Goal: Task Accomplishment & Management: Manage account settings

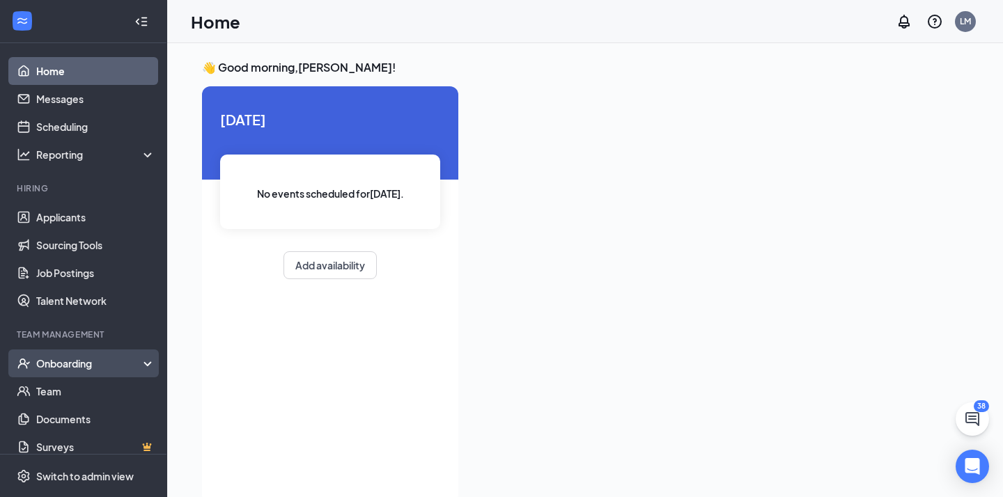
click at [119, 356] on div "Onboarding" at bounding box center [83, 364] width 167 height 28
click at [79, 384] on link "Overview" at bounding box center [95, 391] width 119 height 28
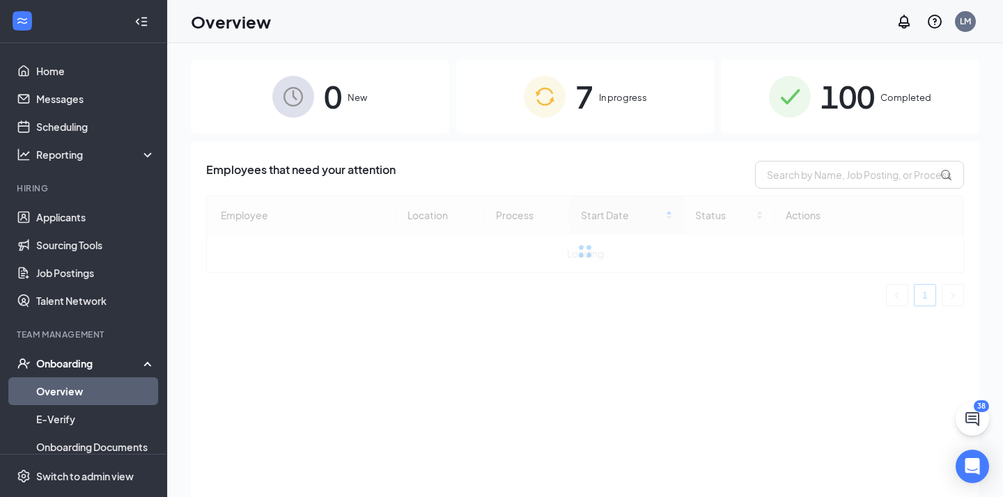
click at [601, 120] on div "7 In progress" at bounding box center [585, 96] width 258 height 73
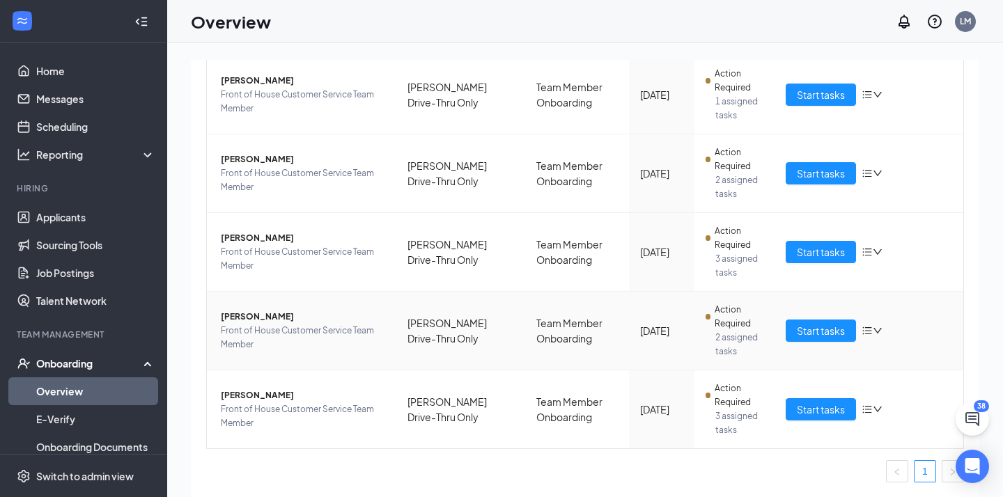
scroll to position [449, 0]
click at [809, 244] on span "Start tasks" at bounding box center [821, 251] width 48 height 15
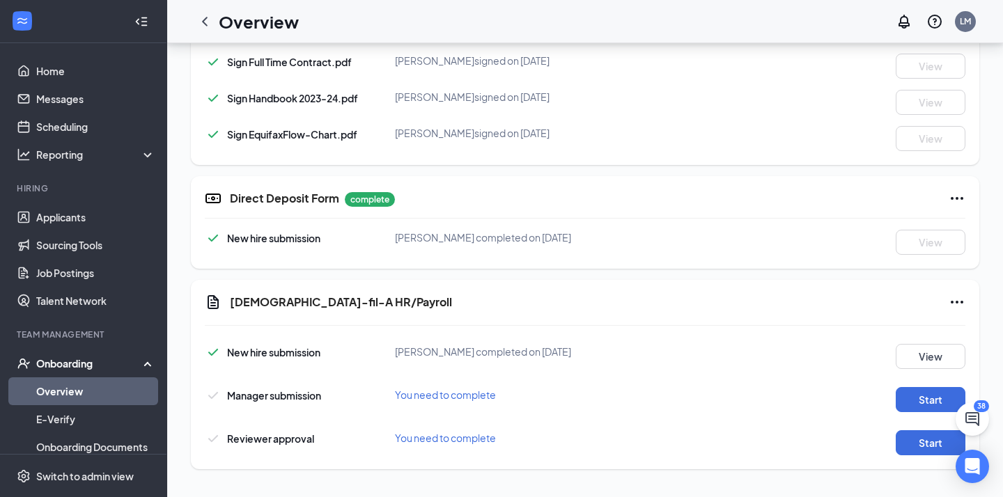
scroll to position [852, 0]
click at [926, 439] on button "Start" at bounding box center [930, 442] width 70 height 25
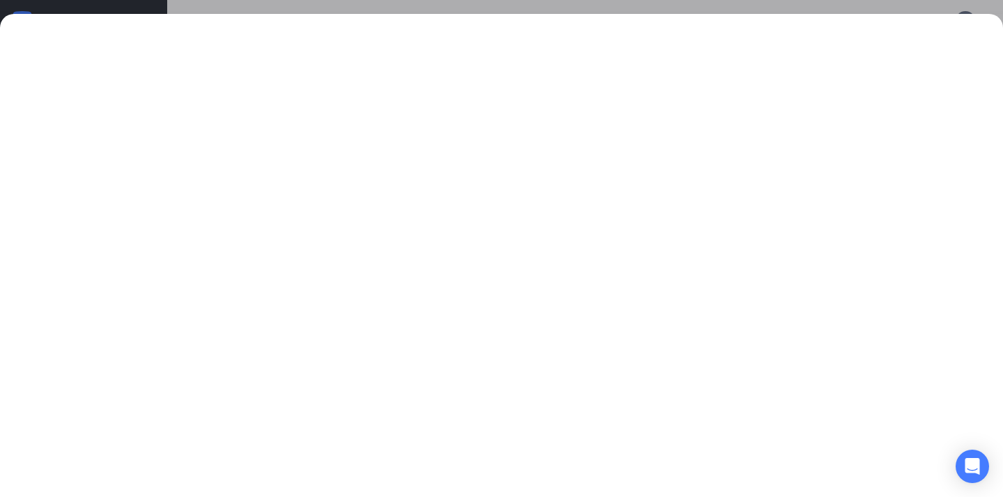
click at [685, 8] on div at bounding box center [501, 248] width 1003 height 497
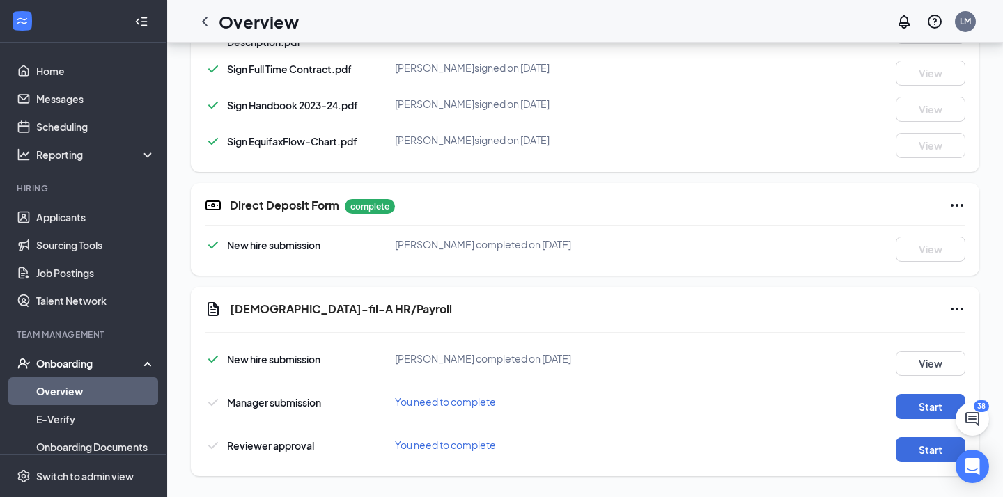
scroll to position [851, 0]
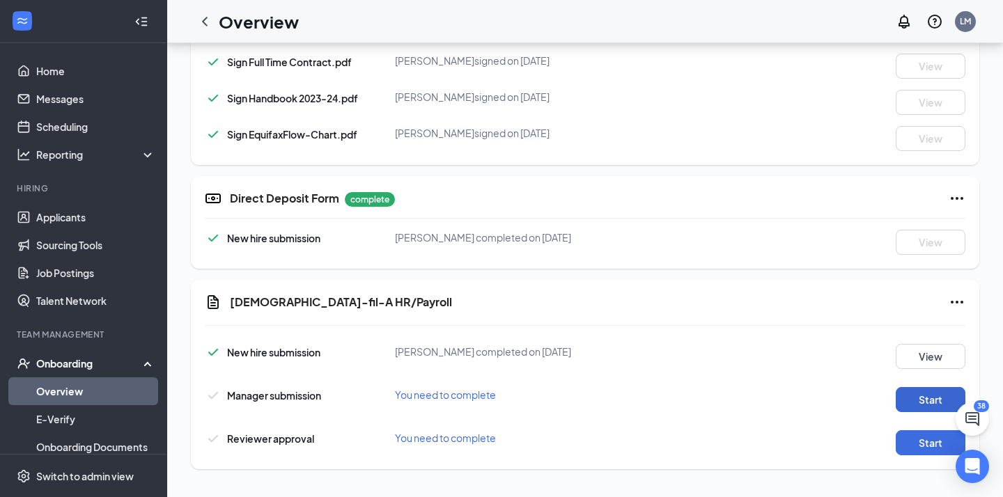
click at [918, 408] on button "Start" at bounding box center [930, 399] width 70 height 25
click at [918, 435] on button "Start" at bounding box center [930, 442] width 70 height 25
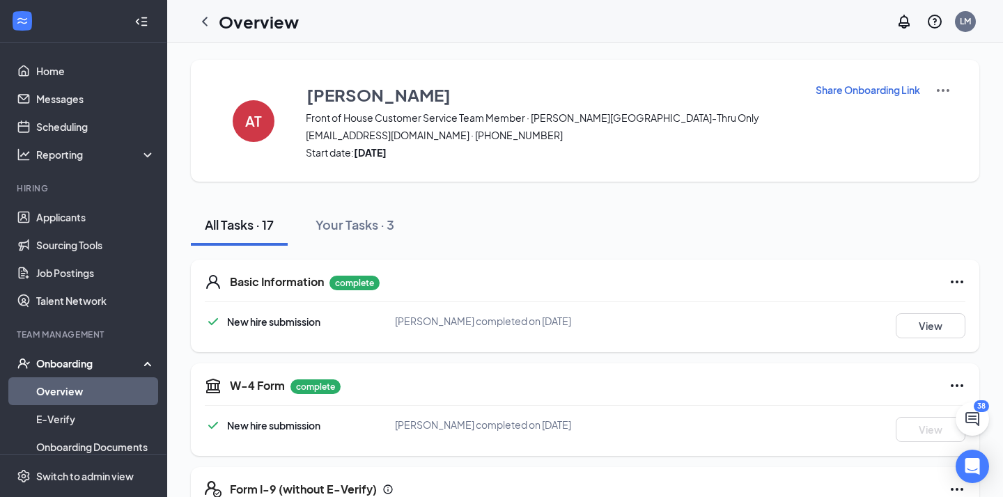
scroll to position [0, 0]
click at [204, 20] on icon "ChevronLeft" at bounding box center [205, 21] width 6 height 9
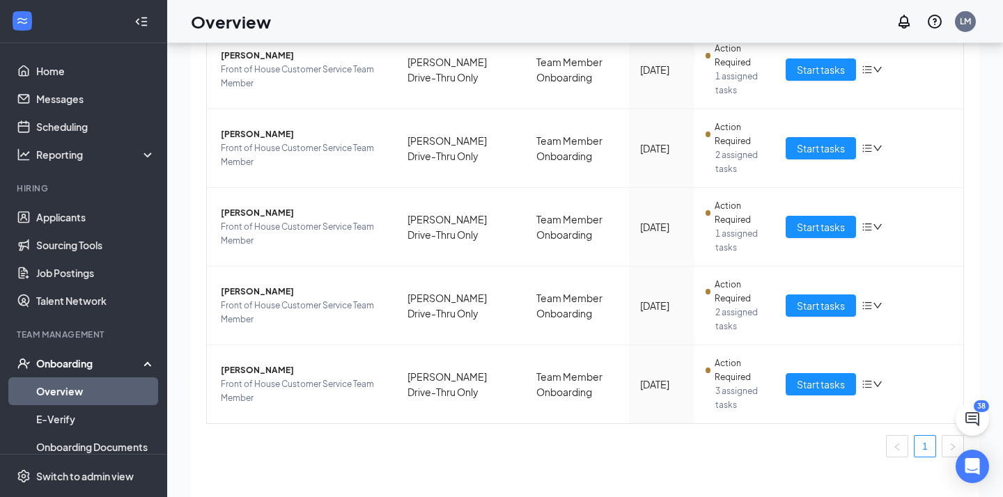
scroll to position [49, 0]
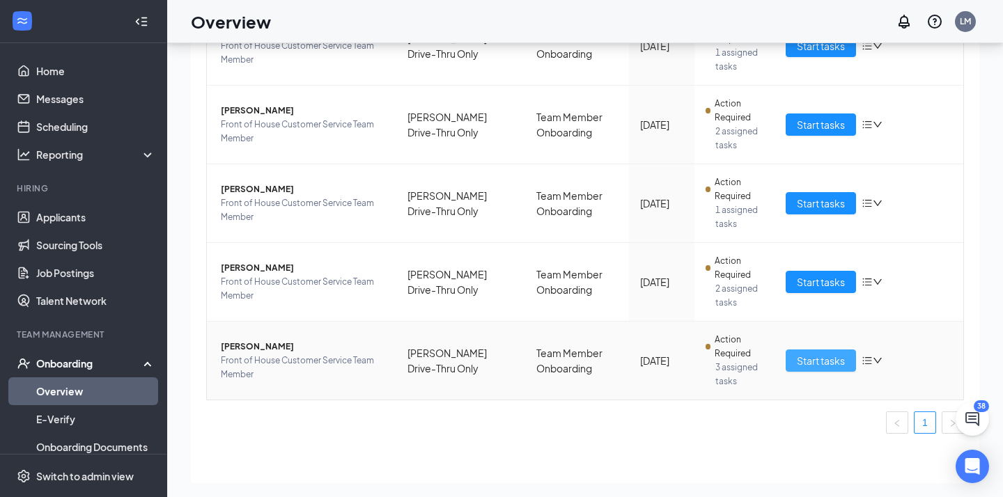
click at [817, 356] on span "Start tasks" at bounding box center [821, 360] width 48 height 15
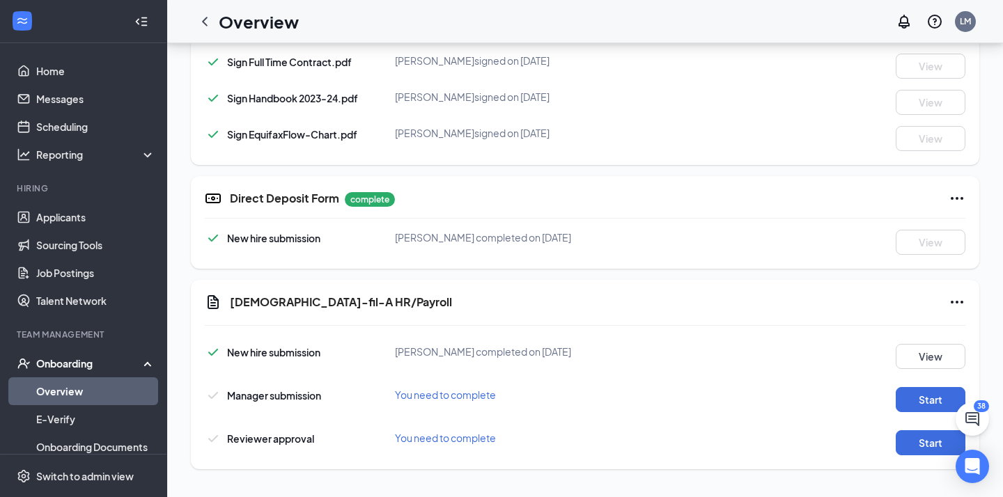
scroll to position [852, 0]
click at [935, 405] on button "Start" at bounding box center [930, 399] width 70 height 25
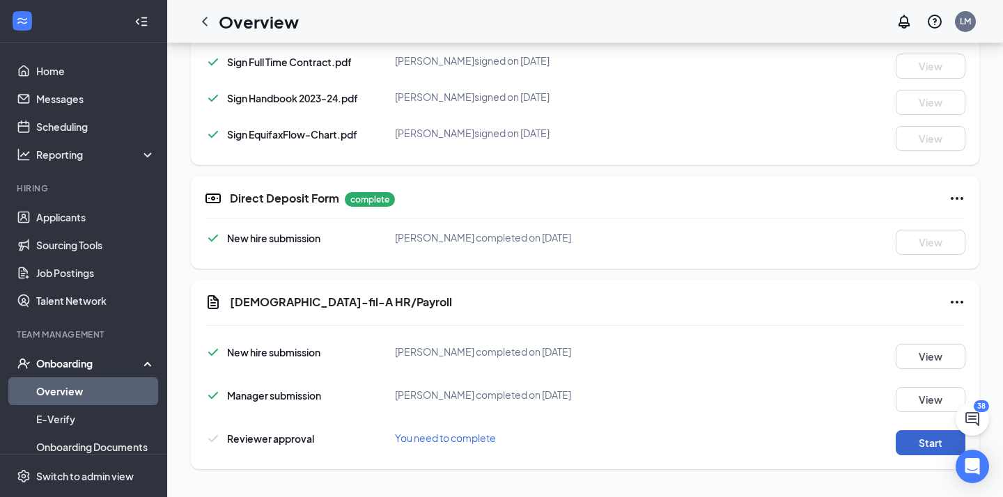
click at [904, 437] on button "Start" at bounding box center [930, 442] width 70 height 25
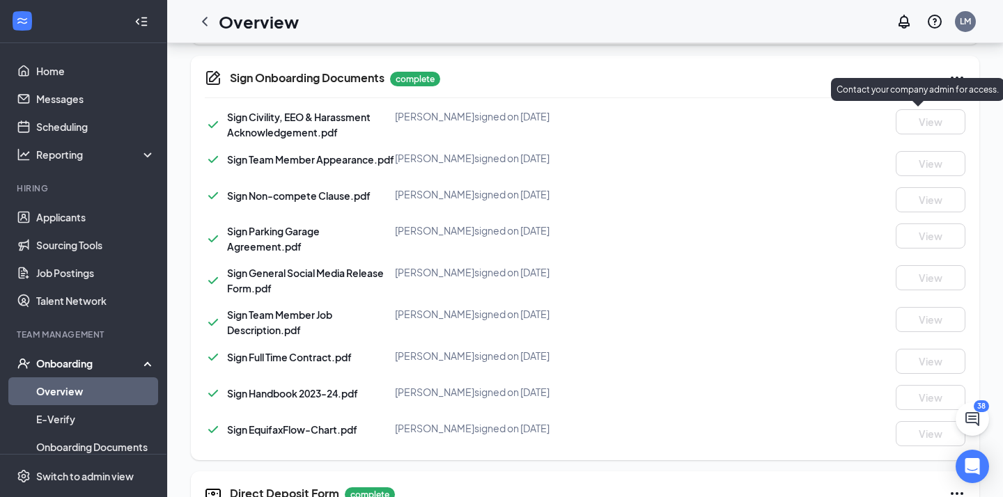
scroll to position [553, 0]
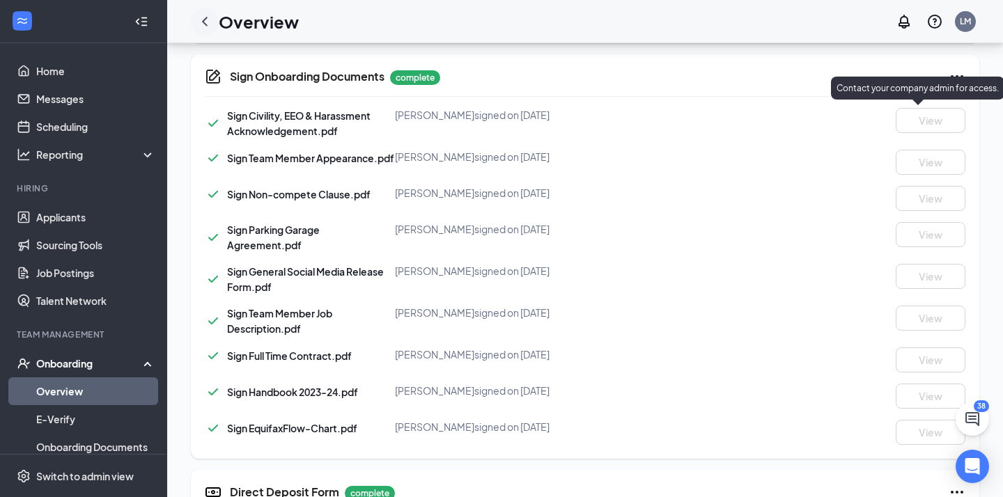
click at [207, 26] on icon "ChevronLeft" at bounding box center [205, 21] width 6 height 9
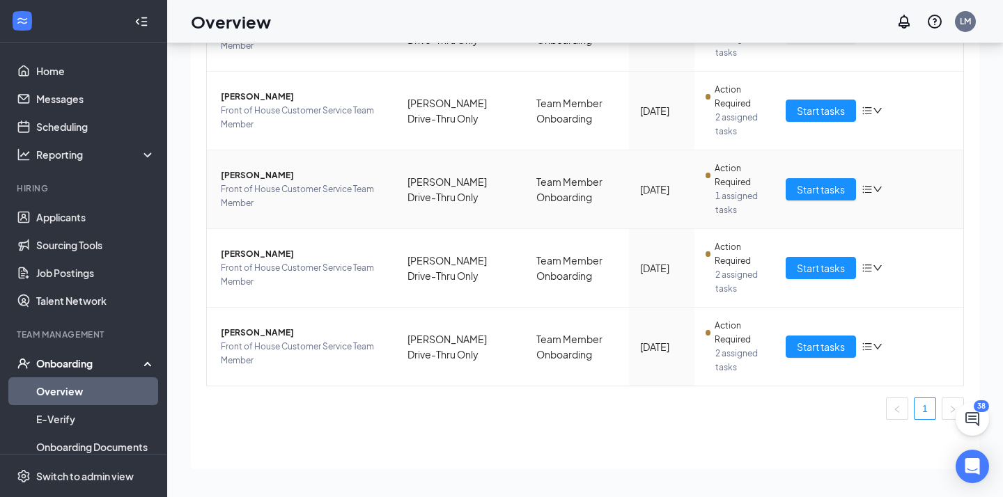
scroll to position [396, 0]
click at [829, 308] on td "Start tasks" at bounding box center [868, 268] width 189 height 79
click at [830, 276] on span "Start tasks" at bounding box center [821, 267] width 48 height 15
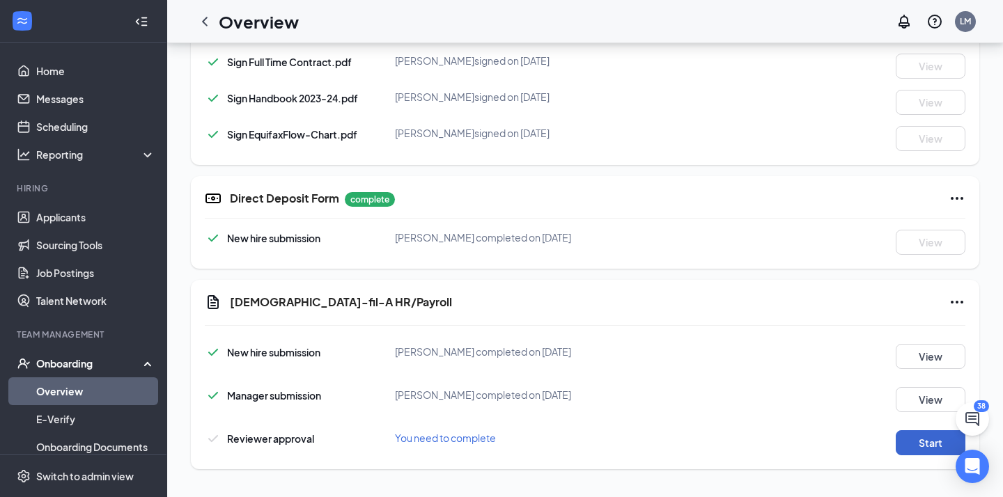
click at [919, 445] on button "Start" at bounding box center [930, 442] width 70 height 25
click at [934, 448] on button "Start" at bounding box center [930, 442] width 70 height 25
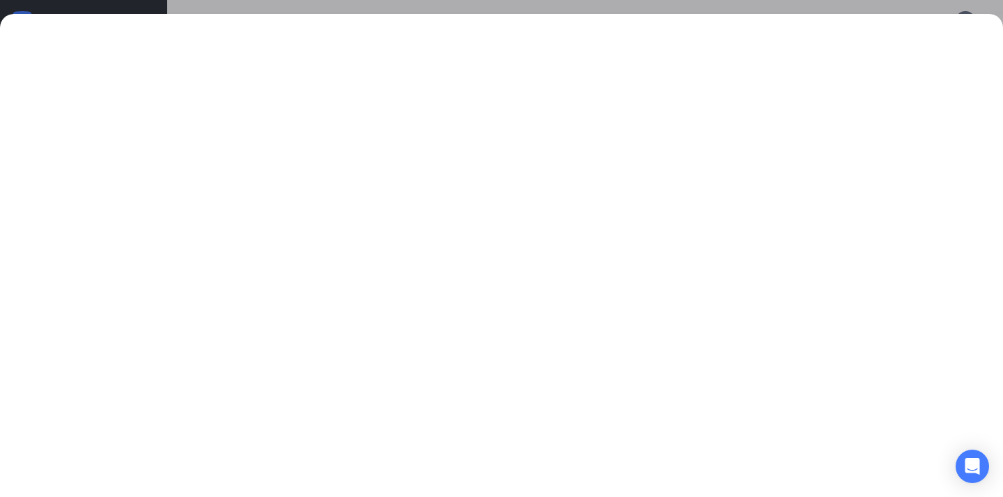
scroll to position [801, 0]
click at [826, 22] on div at bounding box center [501, 255] width 1003 height 483
click at [842, 11] on div at bounding box center [501, 248] width 1003 height 497
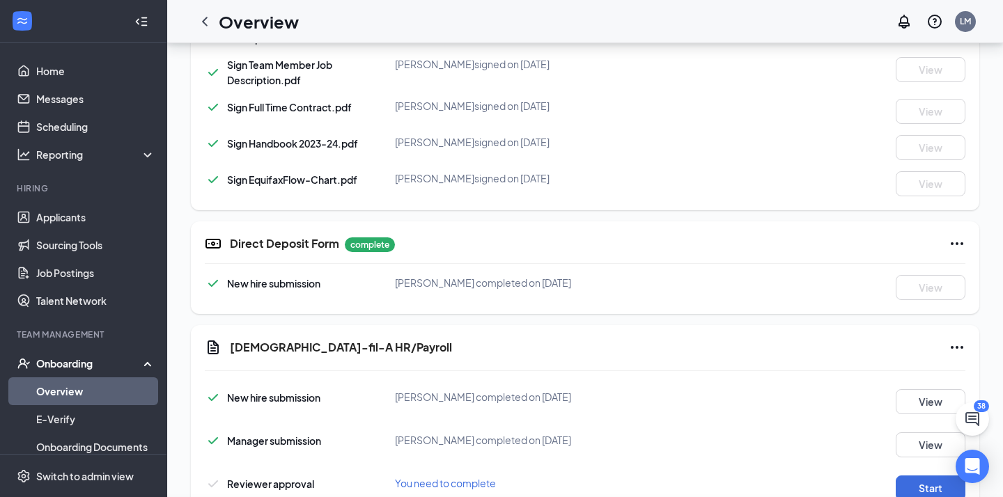
click at [843, 7] on div at bounding box center [501, 248] width 1003 height 497
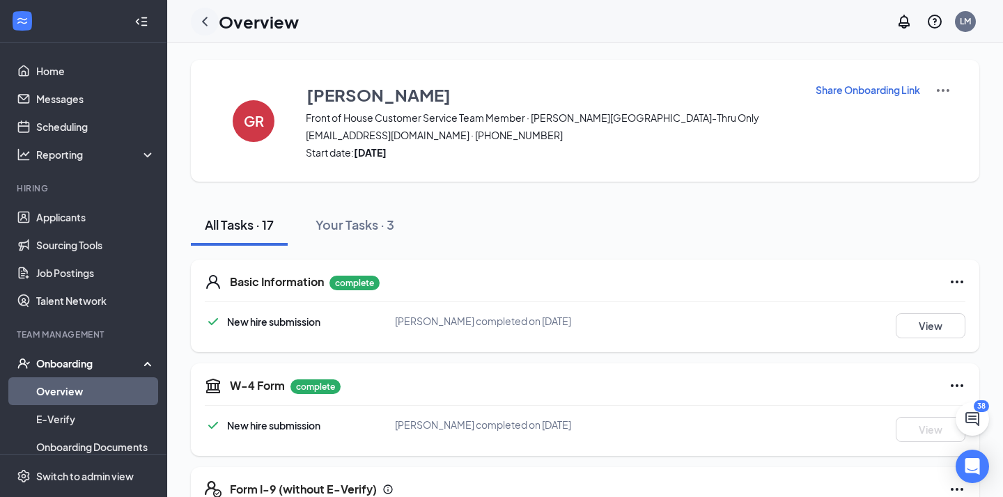
scroll to position [0, 0]
click at [202, 12] on div at bounding box center [205, 22] width 28 height 28
click at [204, 17] on icon "ChevronLeft" at bounding box center [204, 21] width 17 height 17
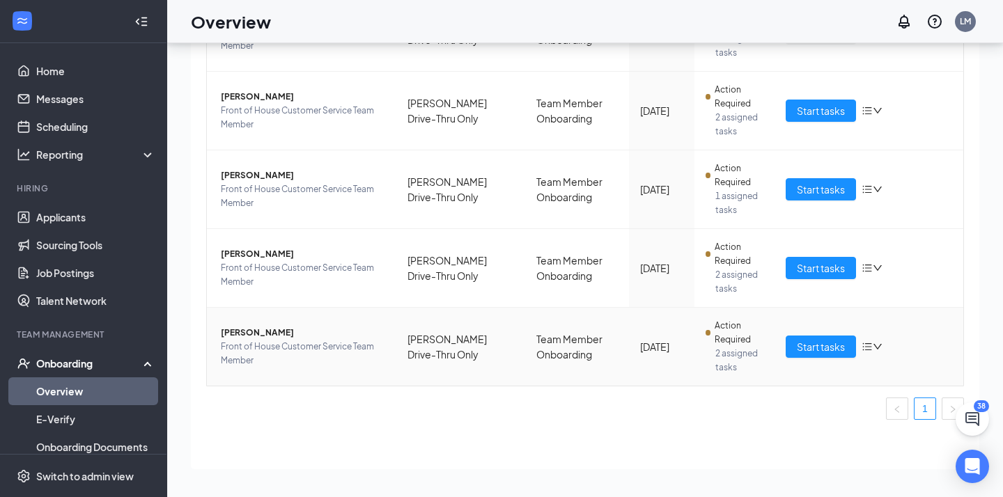
scroll to position [449, 0]
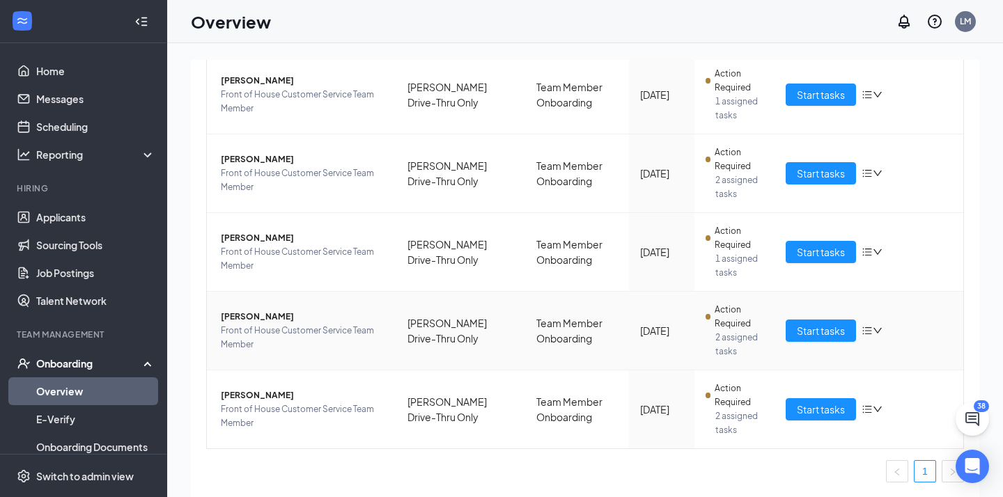
scroll to position [449, 0]
click at [822, 403] on span "Start tasks" at bounding box center [821, 409] width 48 height 15
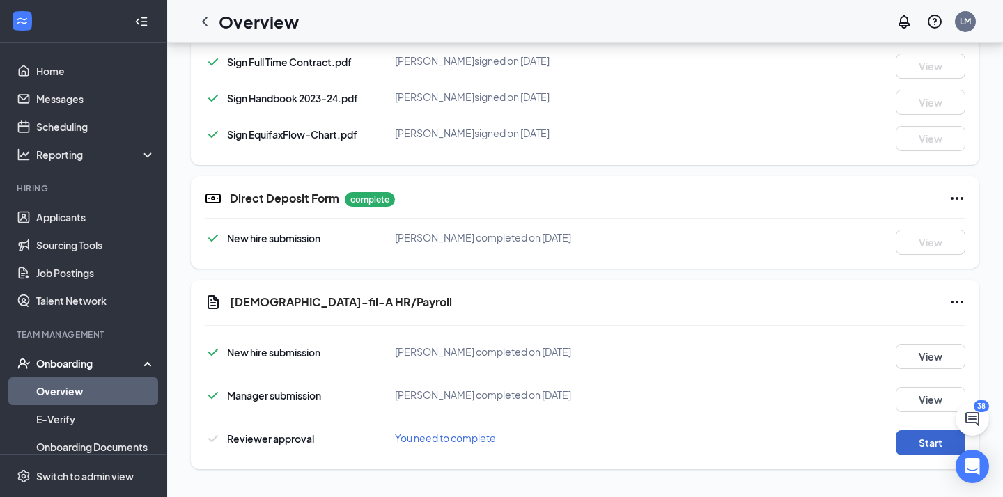
scroll to position [852, 0]
click at [934, 451] on button "Start" at bounding box center [930, 442] width 70 height 25
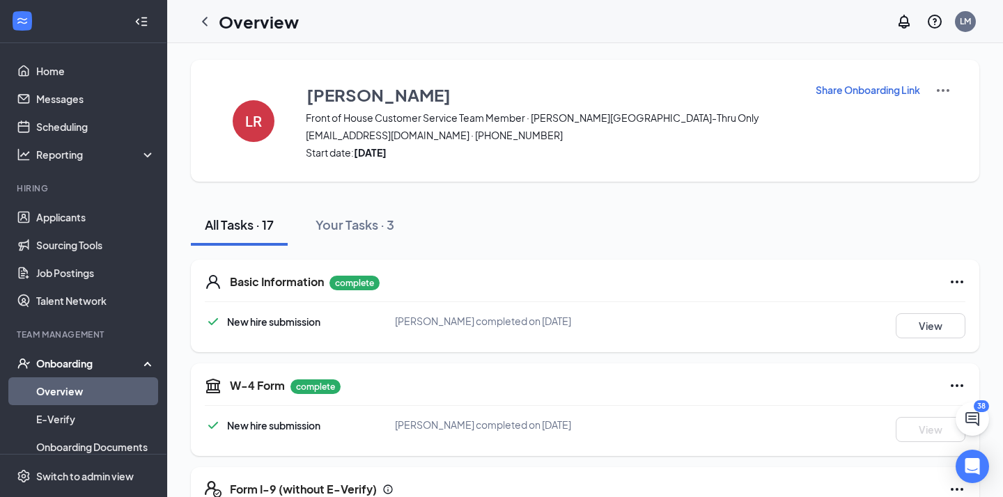
scroll to position [0, 0]
click at [212, 22] on icon "ChevronLeft" at bounding box center [204, 21] width 17 height 17
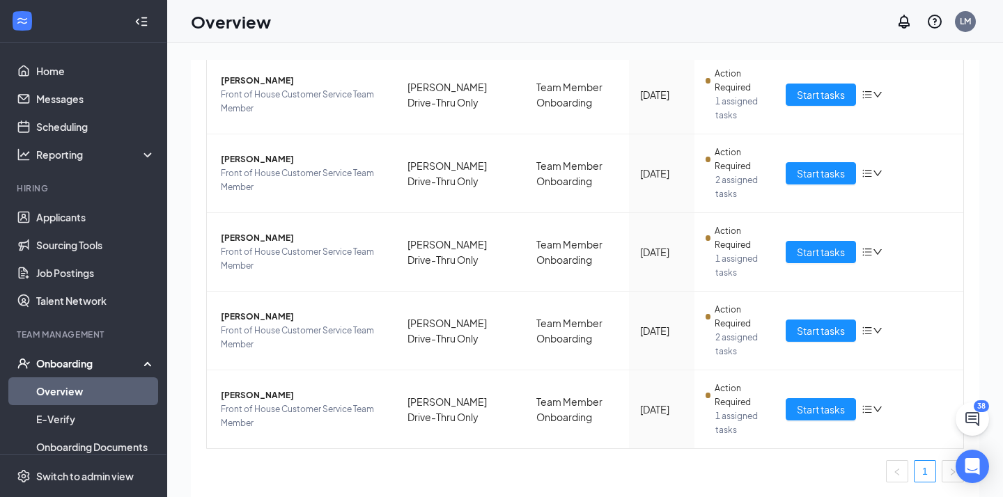
scroll to position [449, 0]
click at [808, 323] on span "Start tasks" at bounding box center [821, 330] width 48 height 15
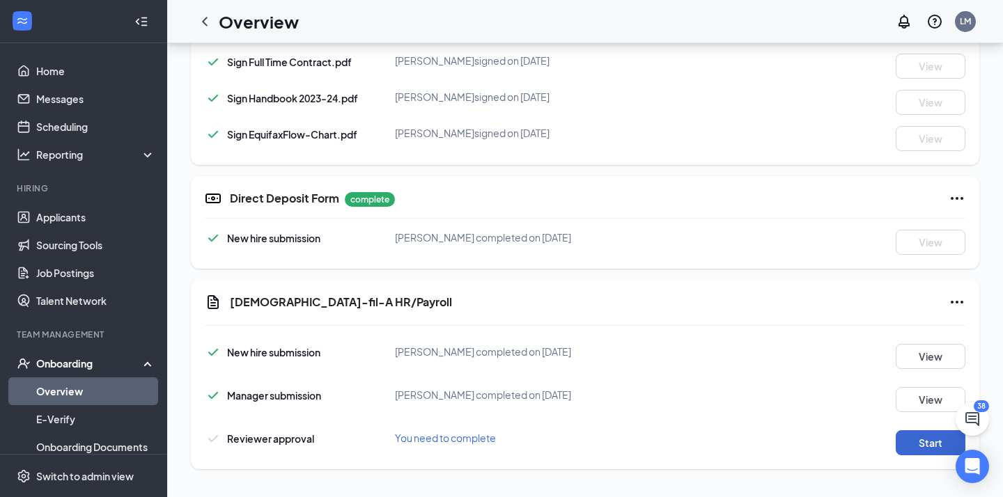
scroll to position [852, 0]
click at [916, 432] on button "Start" at bounding box center [930, 442] width 70 height 25
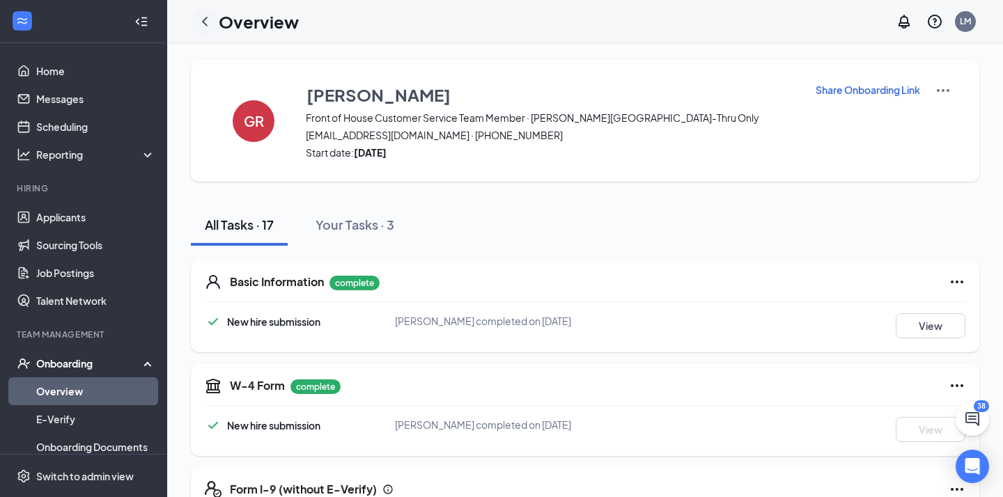
scroll to position [0, 0]
click at [208, 34] on div at bounding box center [205, 22] width 28 height 28
click at [206, 24] on icon "ChevronLeft" at bounding box center [205, 21] width 6 height 9
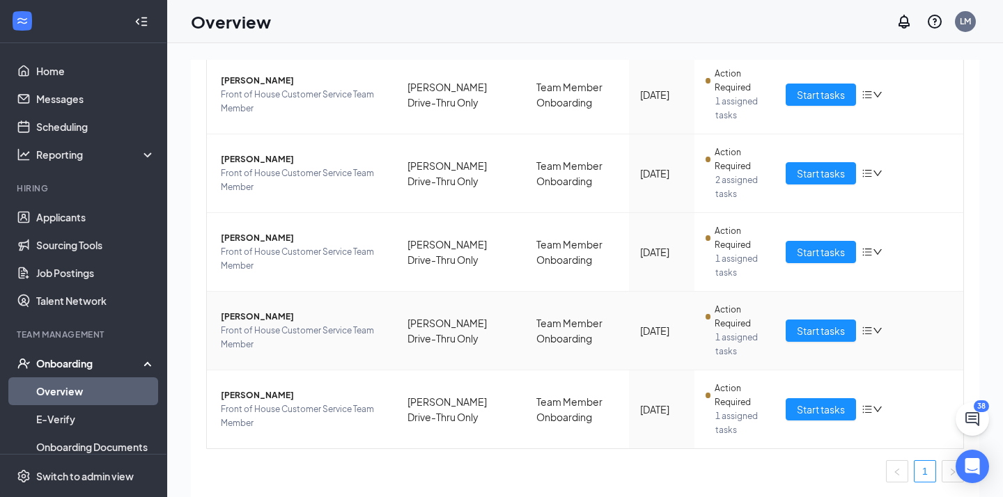
scroll to position [354, 0]
click at [820, 181] on span "Start tasks" at bounding box center [821, 173] width 48 height 15
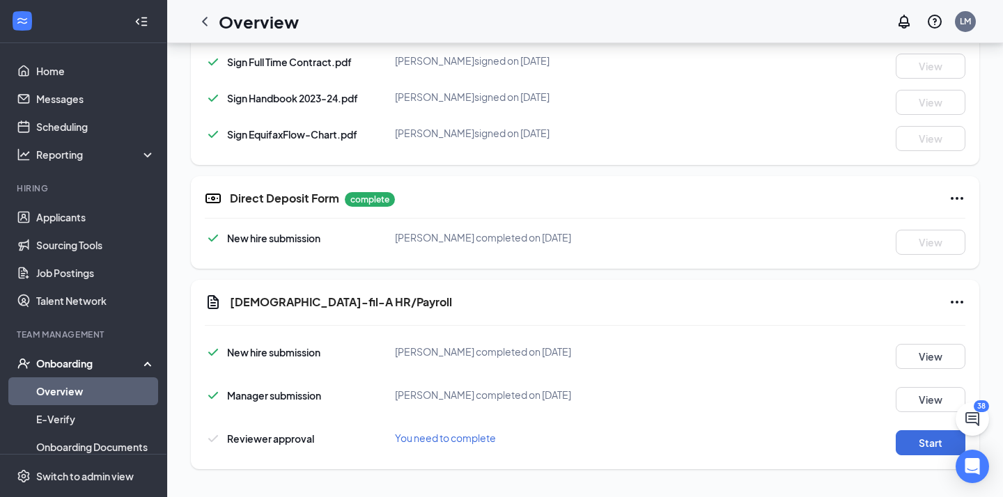
scroll to position [852, 0]
click at [928, 434] on button "Start" at bounding box center [930, 442] width 70 height 25
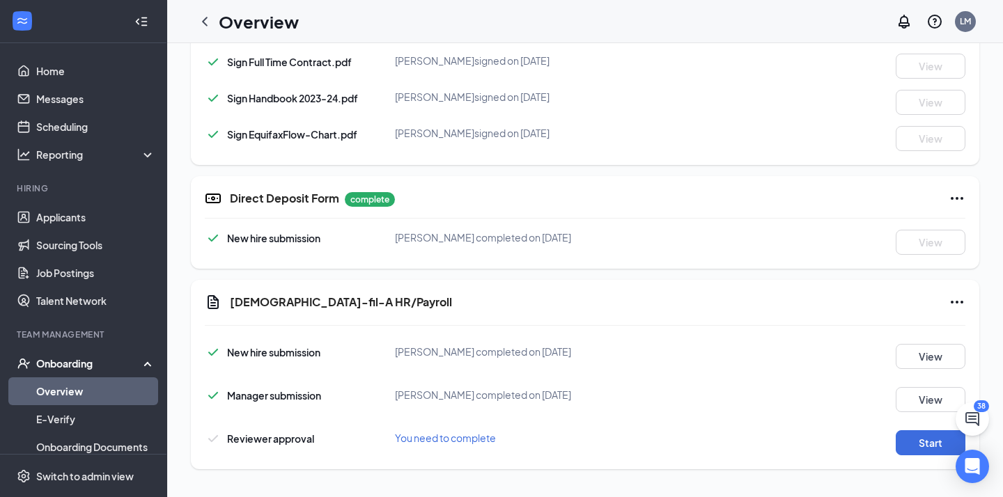
scroll to position [22, 0]
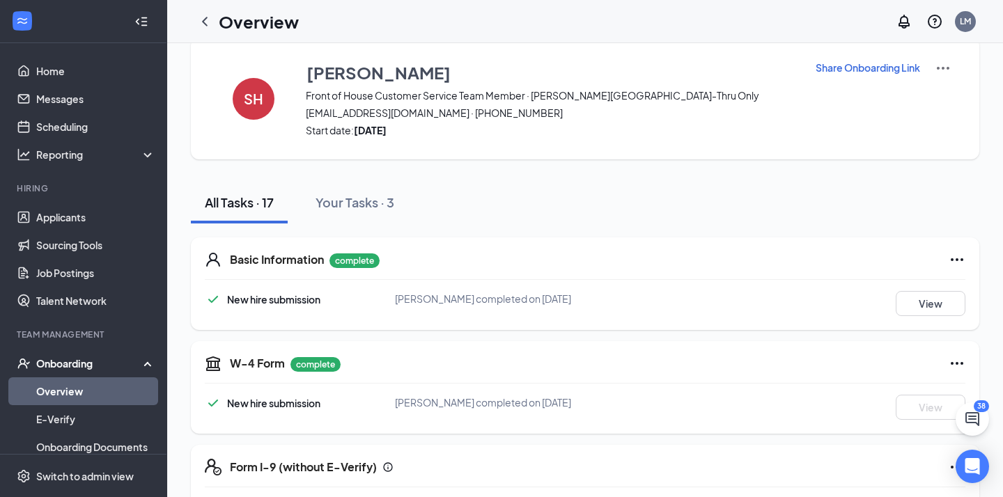
click at [201, 13] on icon "ChevronLeft" at bounding box center [204, 21] width 17 height 17
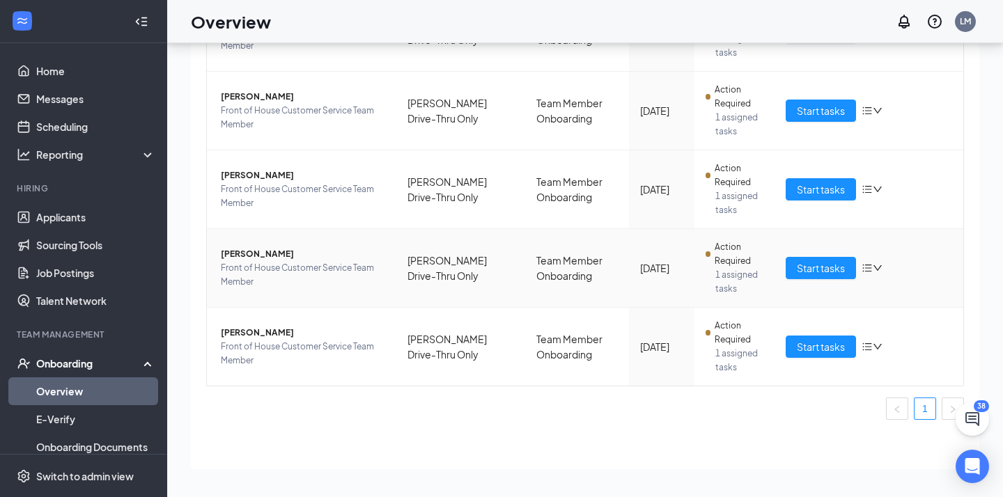
scroll to position [338, 0]
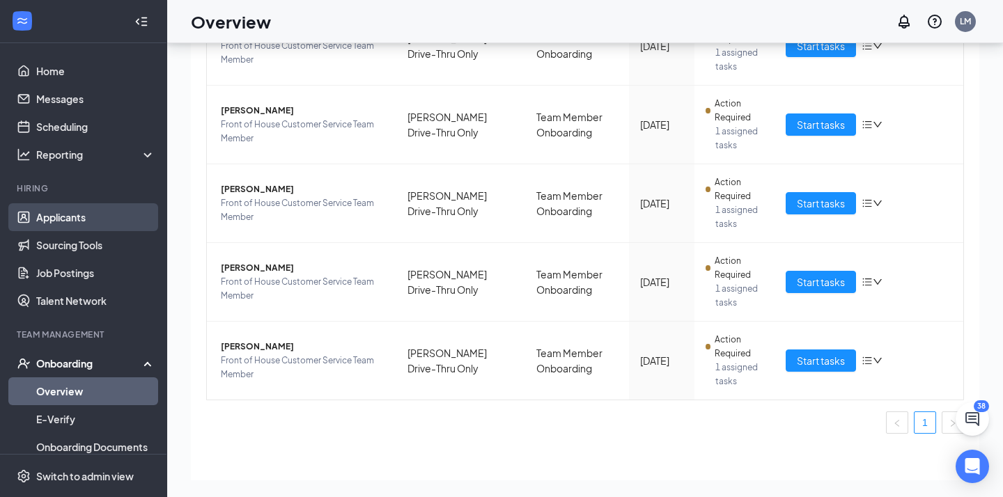
click at [68, 214] on link "Applicants" at bounding box center [95, 217] width 119 height 28
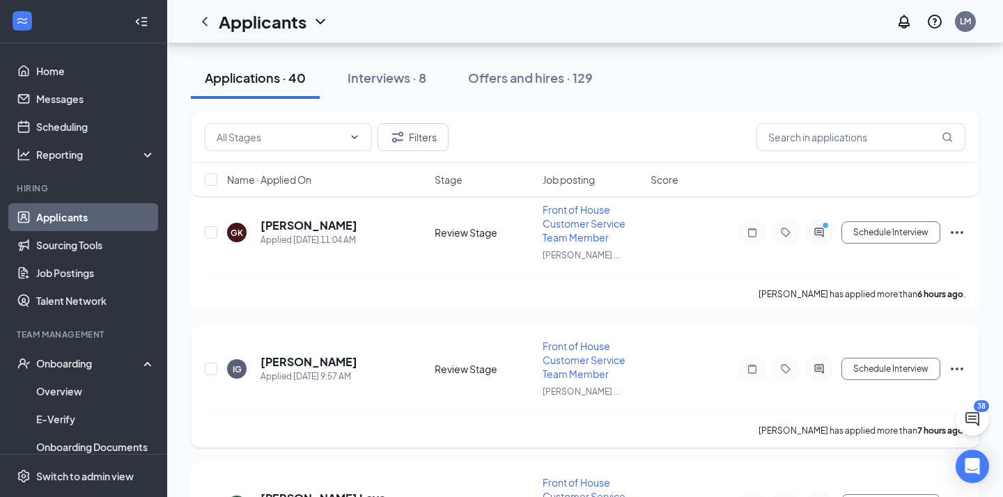
scroll to position [50, 0]
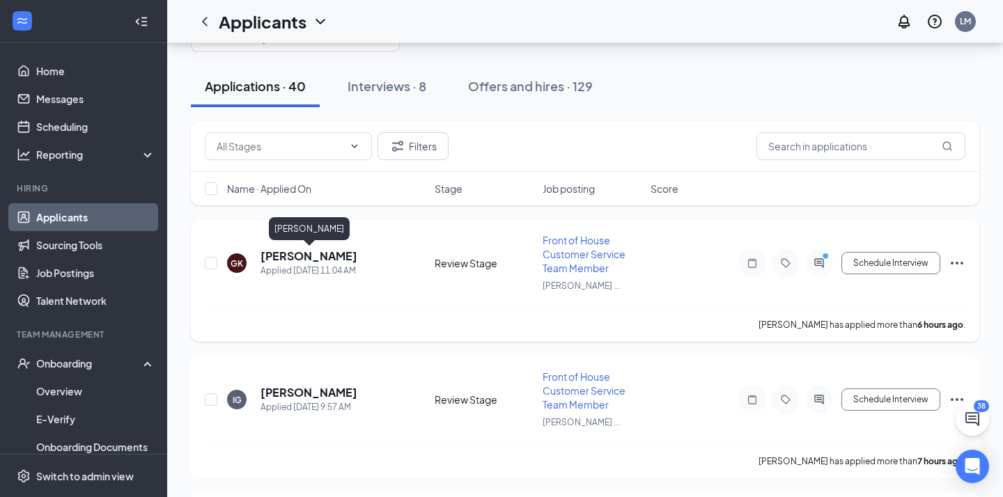
click at [320, 258] on h5 "[PERSON_NAME]" at bounding box center [308, 256] width 97 height 15
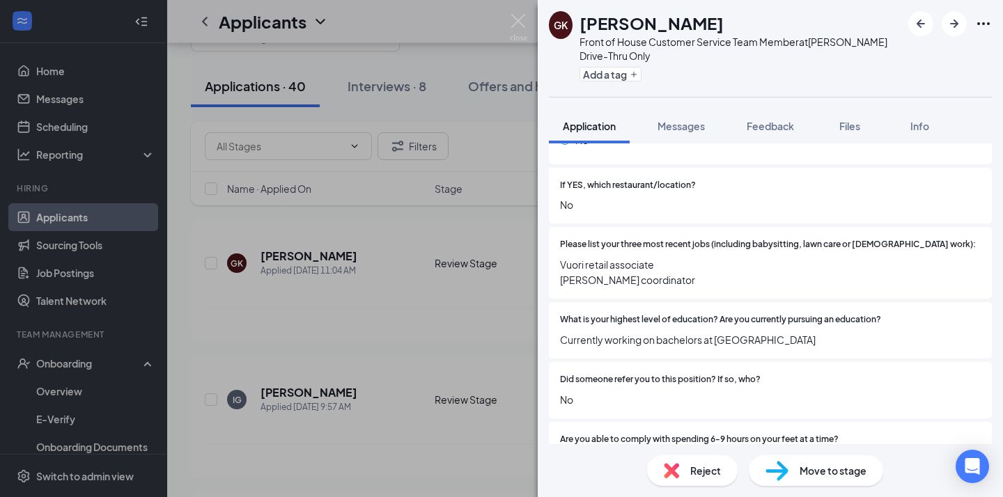
scroll to position [569, 0]
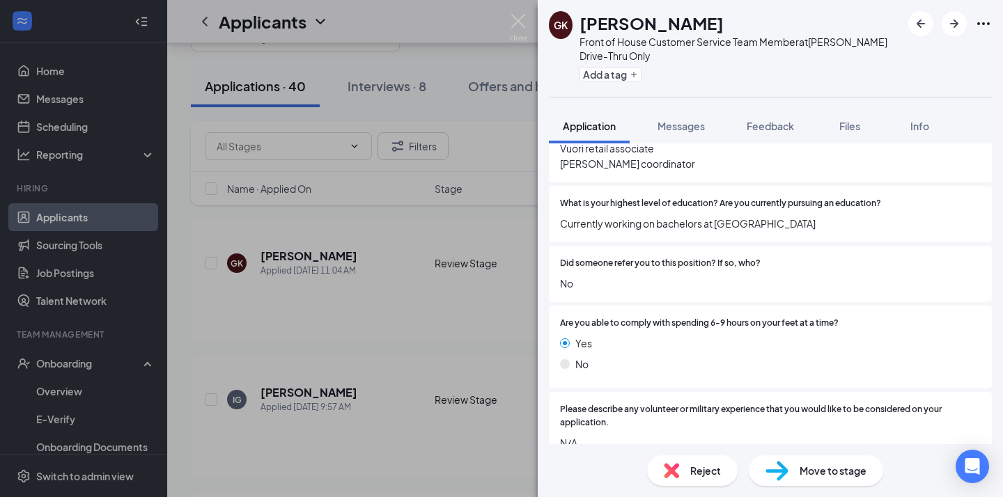
click at [700, 466] on span "Reject" at bounding box center [705, 470] width 31 height 15
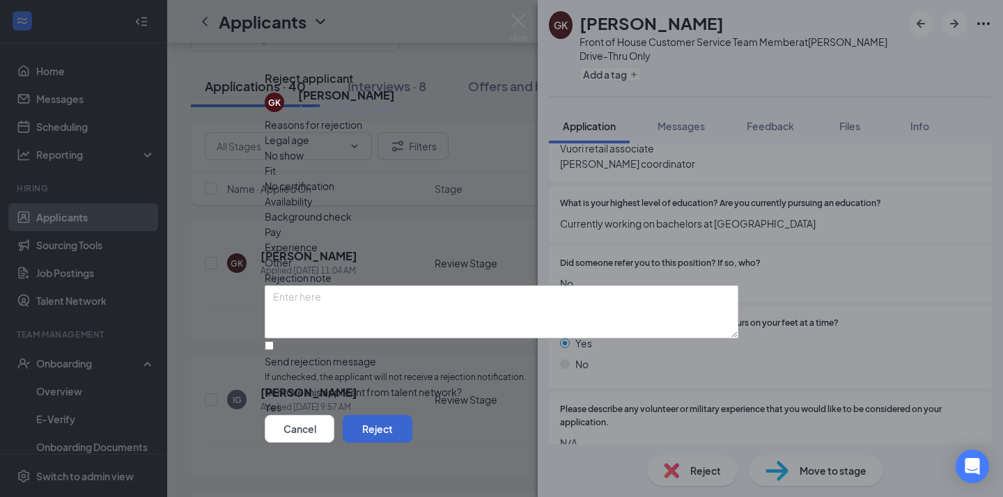
click at [412, 419] on button "Reject" at bounding box center [378, 429] width 70 height 28
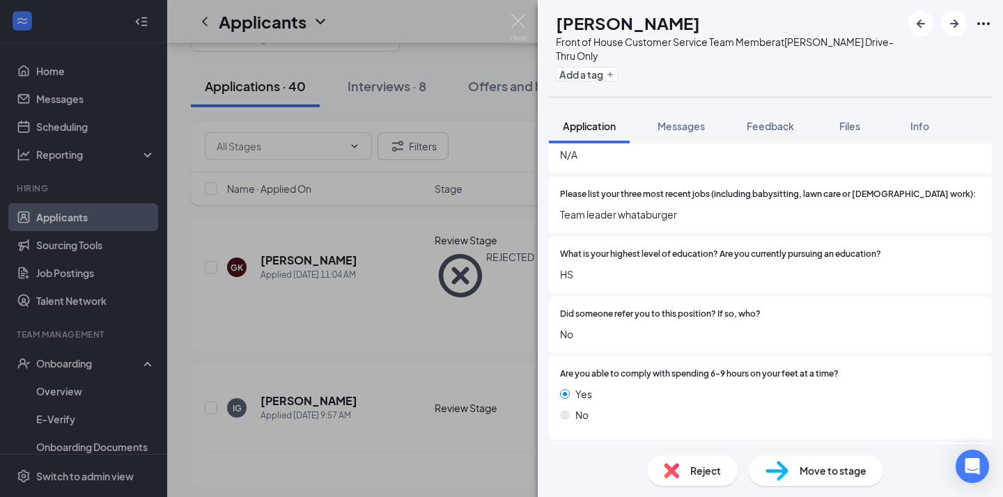
scroll to position [758, 0]
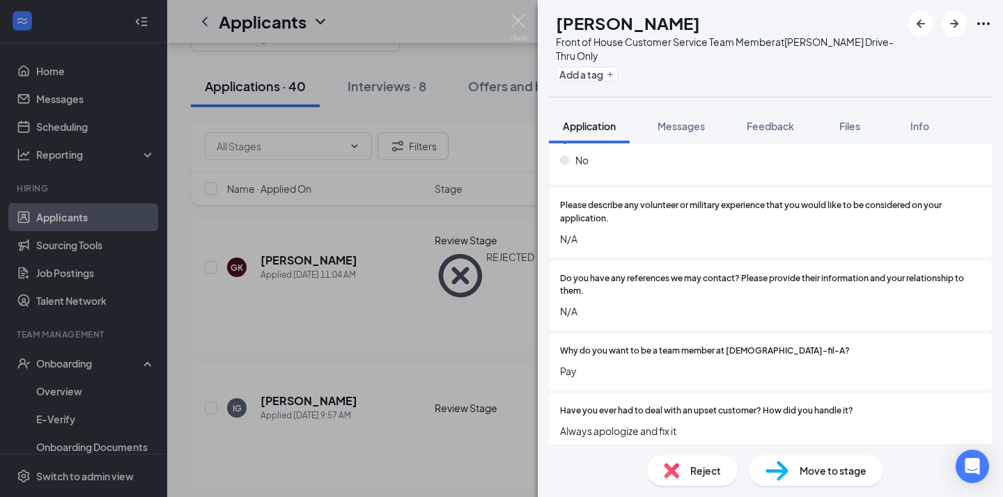
click at [711, 473] on span "Reject" at bounding box center [705, 470] width 31 height 15
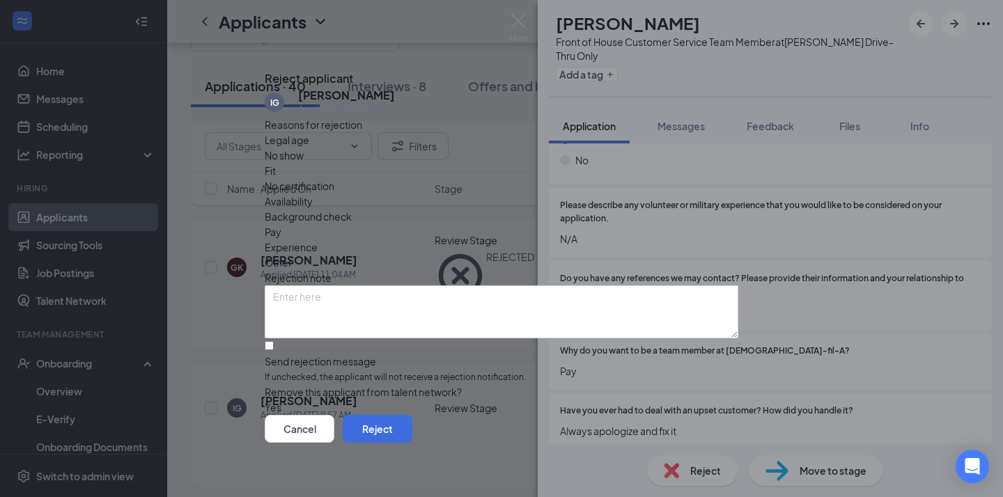
click at [444, 173] on div "Fit" at bounding box center [502, 170] width 474 height 15
click at [708, 443] on div "Cancel Reject" at bounding box center [502, 429] width 474 height 28
click at [412, 430] on button "Reject" at bounding box center [378, 429] width 70 height 28
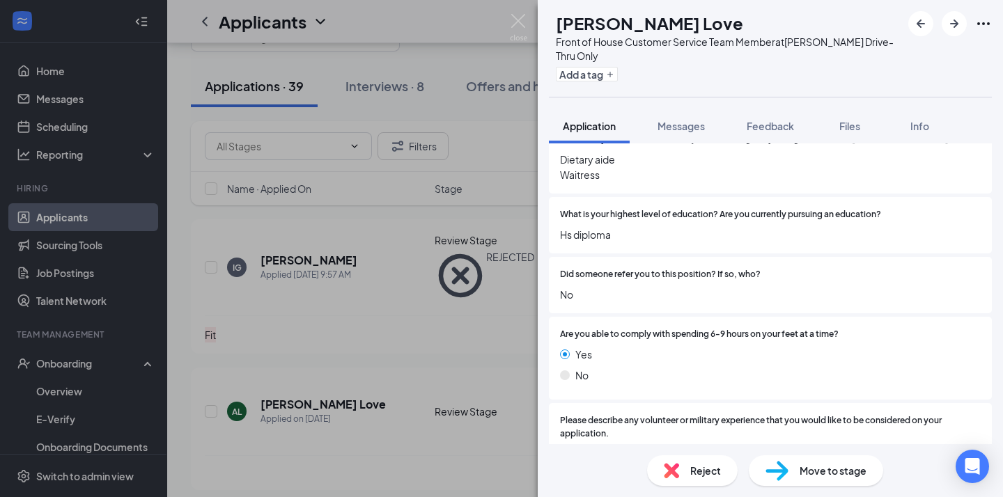
scroll to position [580, 0]
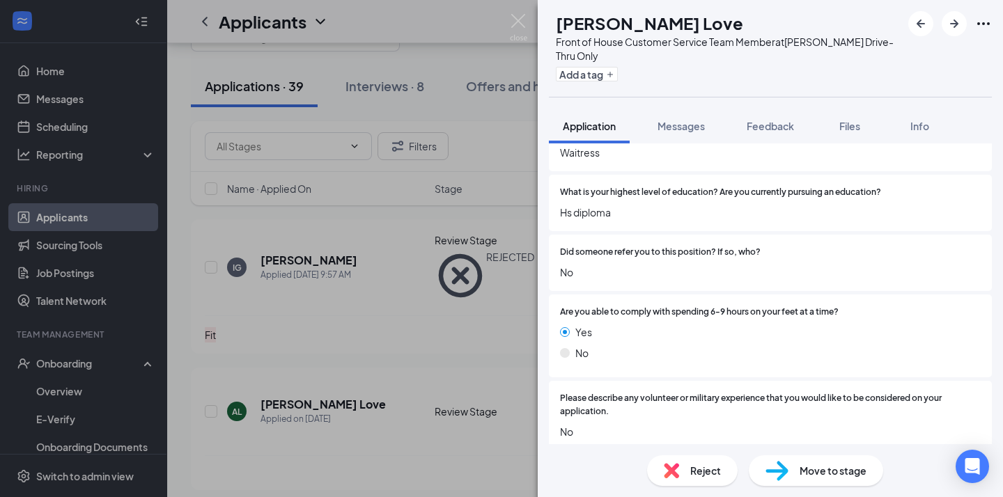
click at [706, 478] on div "Reject" at bounding box center [692, 470] width 91 height 31
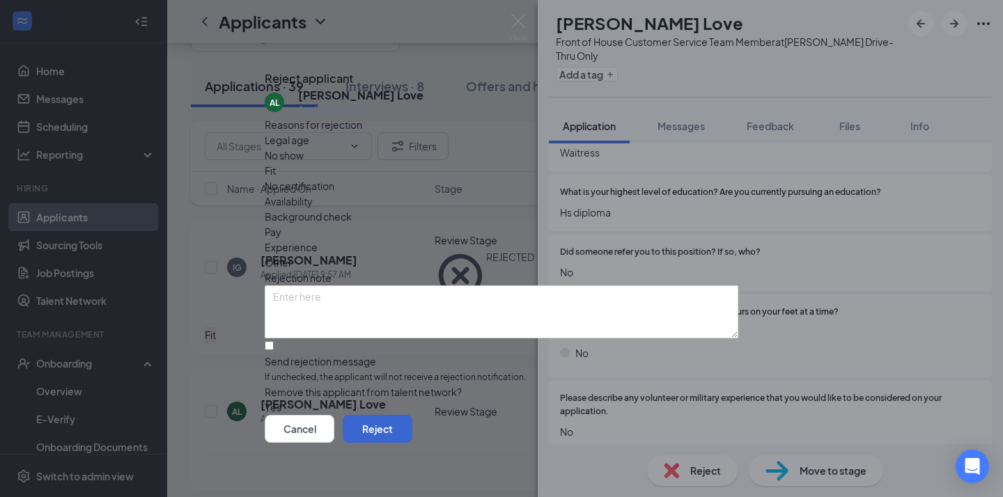
click at [412, 428] on button "Reject" at bounding box center [378, 429] width 70 height 28
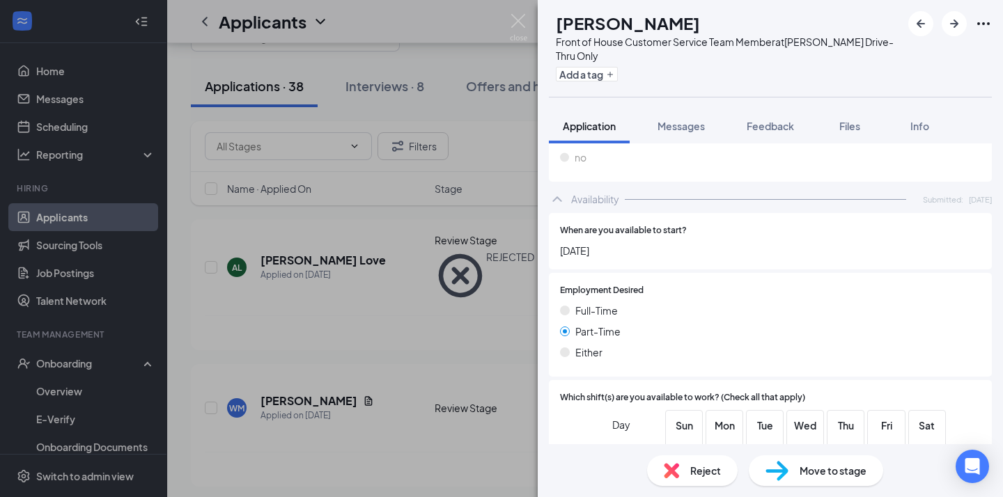
scroll to position [1871, 0]
click at [696, 469] on span "Reject" at bounding box center [705, 470] width 31 height 15
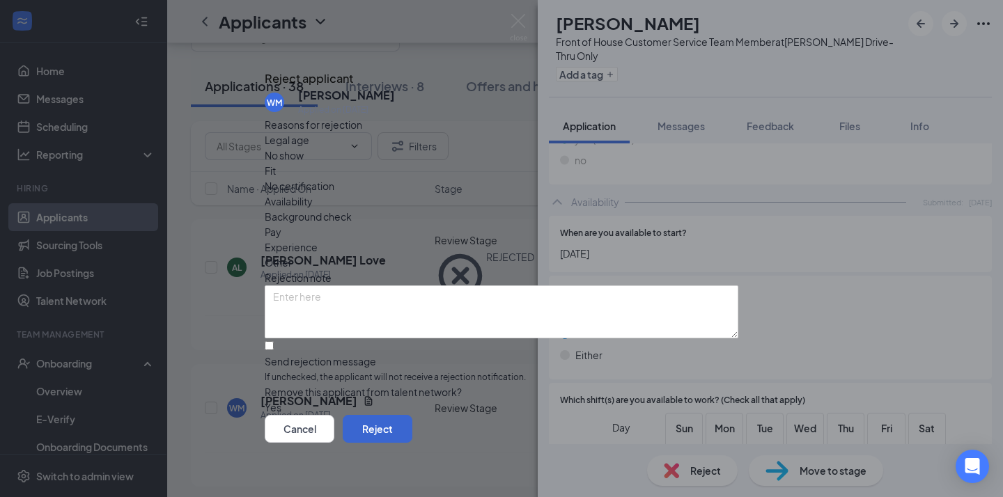
click at [412, 416] on button "Reject" at bounding box center [378, 429] width 70 height 28
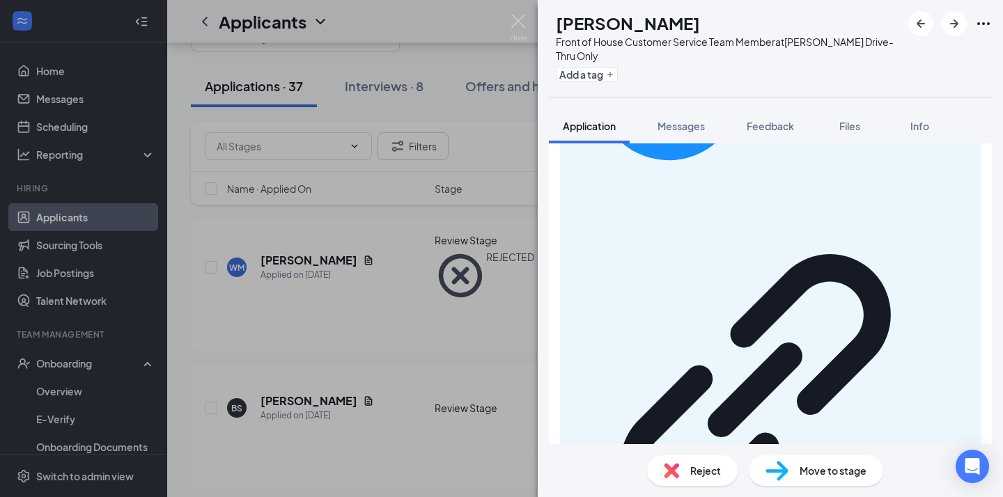
scroll to position [2426, 0]
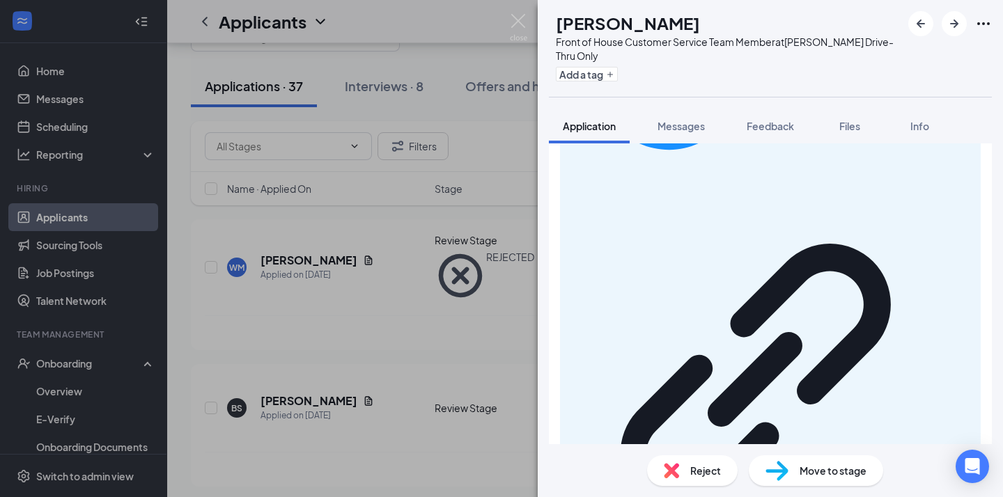
click at [687, 473] on div "Reject" at bounding box center [692, 470] width 91 height 31
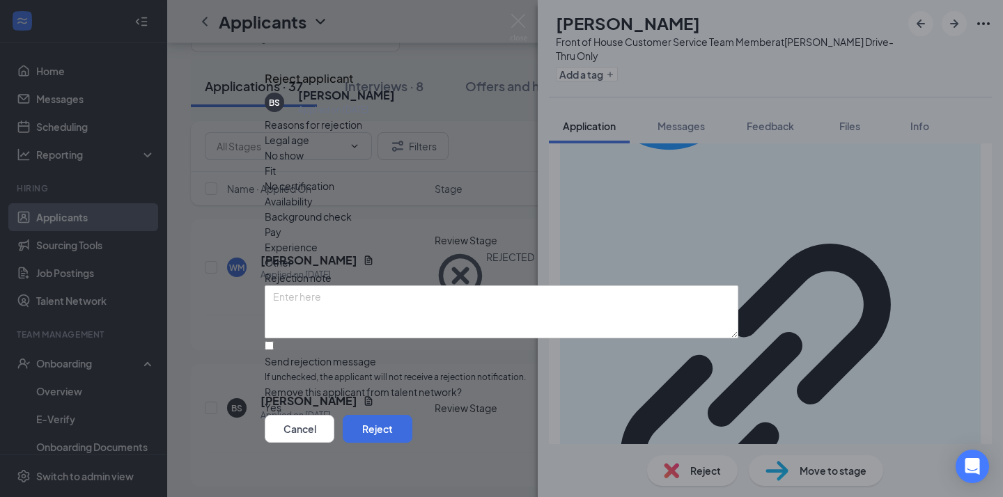
click at [276, 173] on span "Fit" at bounding box center [270, 170] width 11 height 15
click at [412, 423] on button "Reject" at bounding box center [378, 429] width 70 height 28
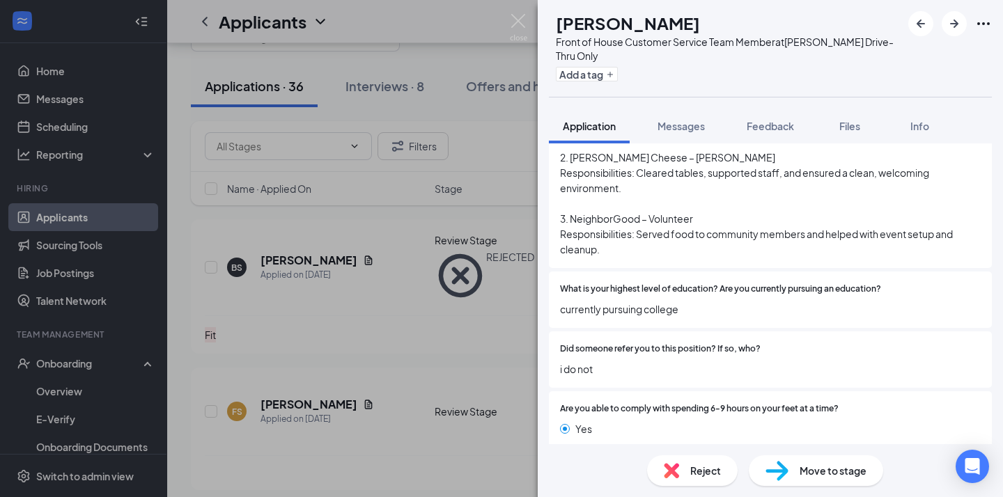
scroll to position [636, 0]
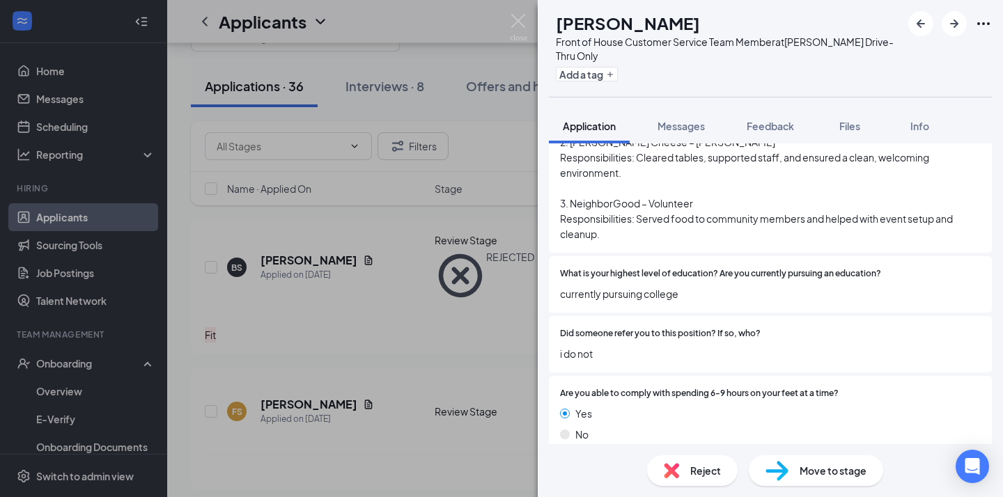
click at [683, 471] on div "Reject" at bounding box center [692, 470] width 91 height 31
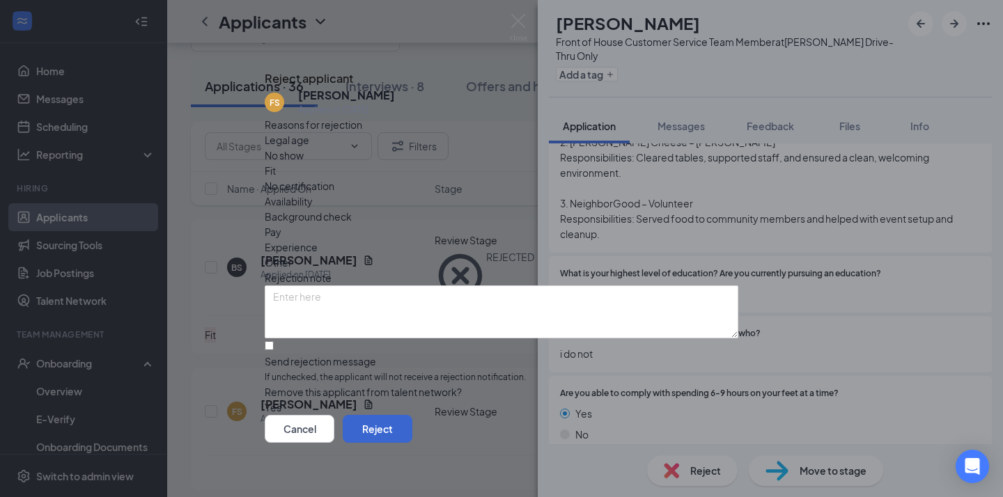
click at [412, 415] on button "Reject" at bounding box center [378, 429] width 70 height 28
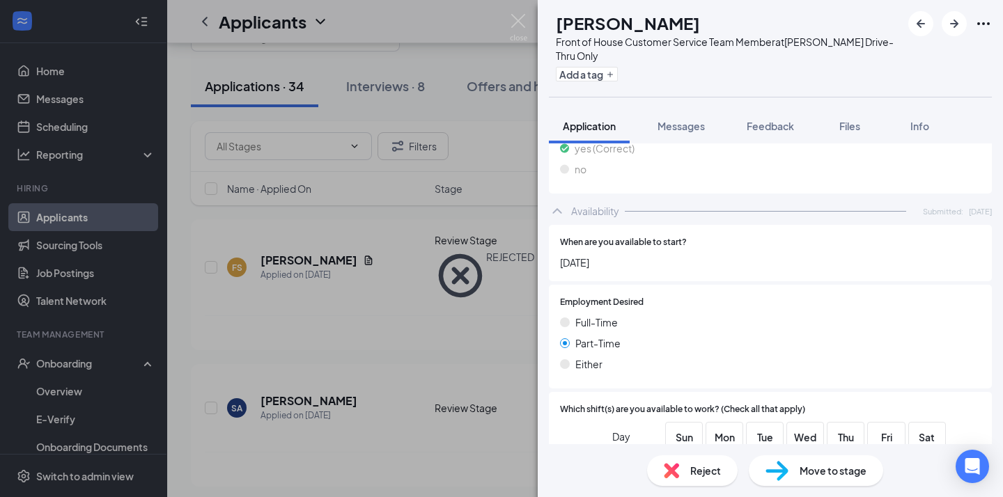
scroll to position [1787, 0]
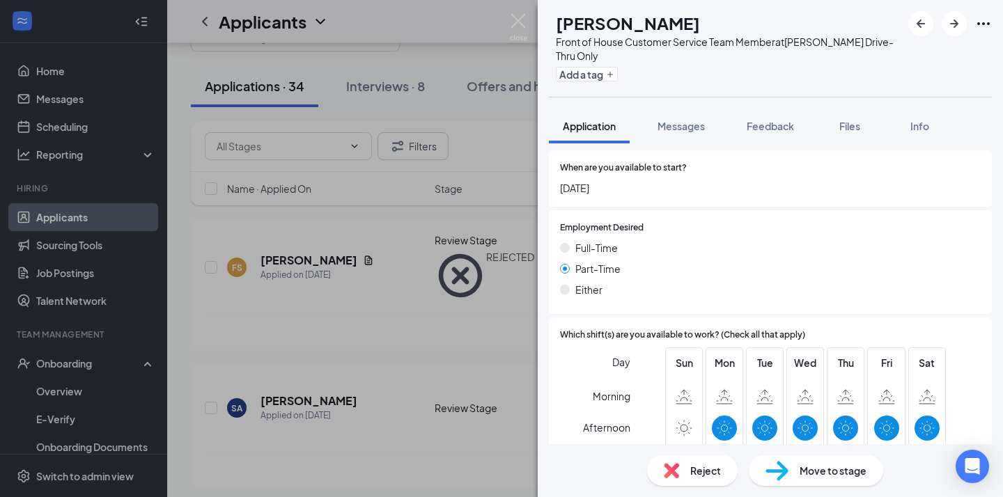
click at [698, 478] on span "Reject" at bounding box center [705, 470] width 31 height 15
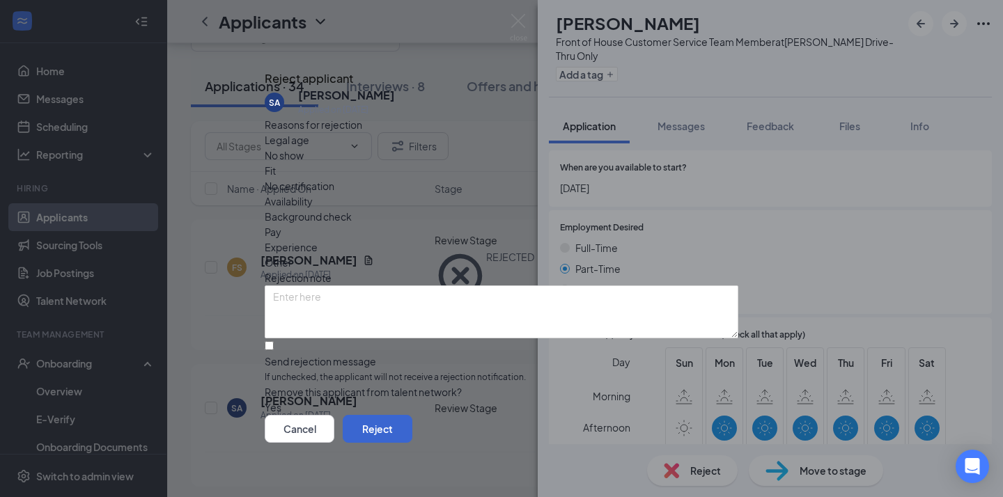
click at [412, 423] on button "Reject" at bounding box center [378, 429] width 70 height 28
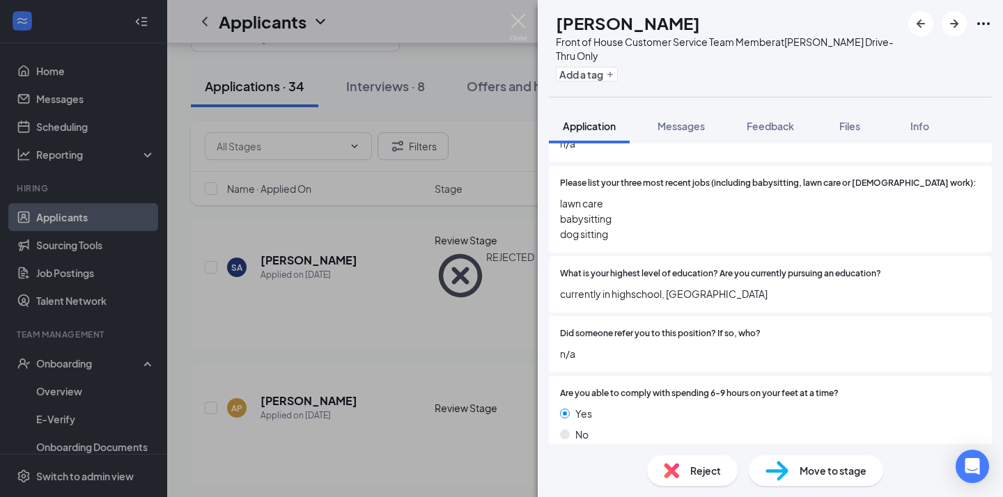
scroll to position [538, 0]
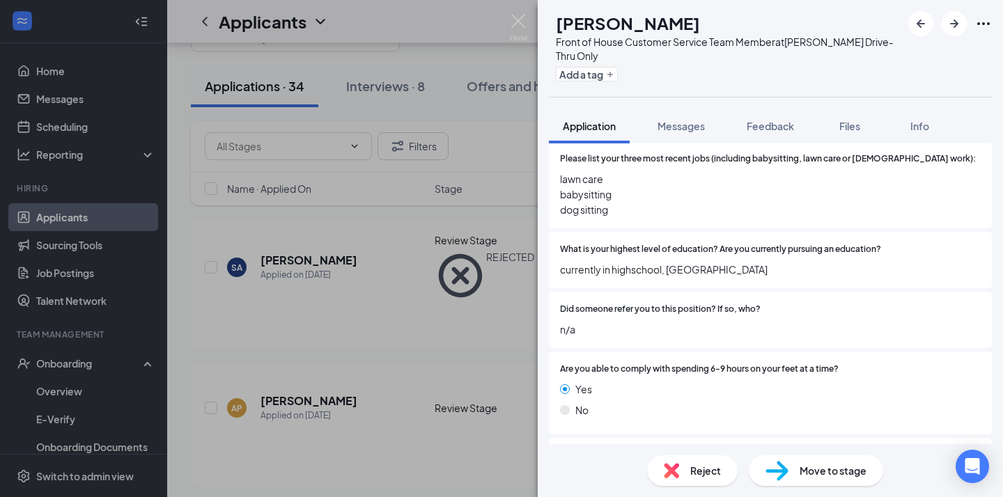
click at [699, 469] on span "Reject" at bounding box center [705, 470] width 31 height 15
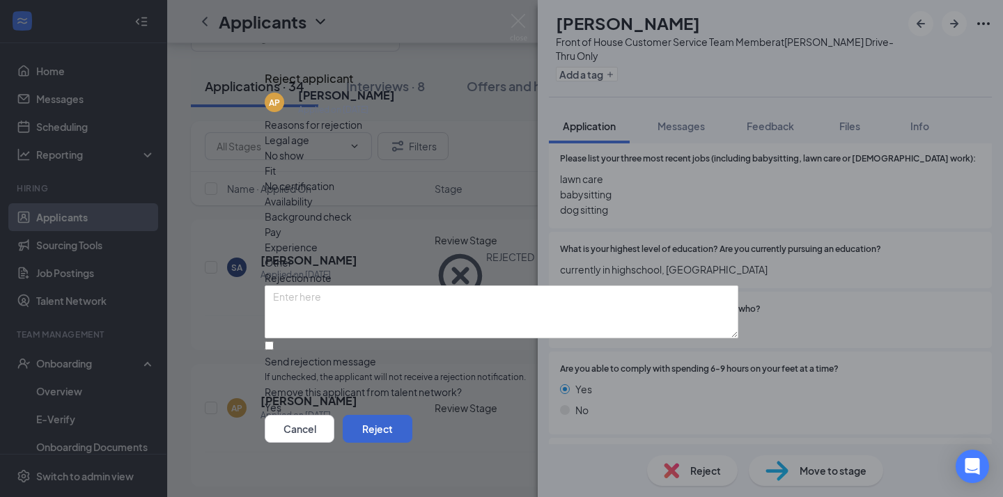
click at [412, 441] on button "Reject" at bounding box center [378, 429] width 70 height 28
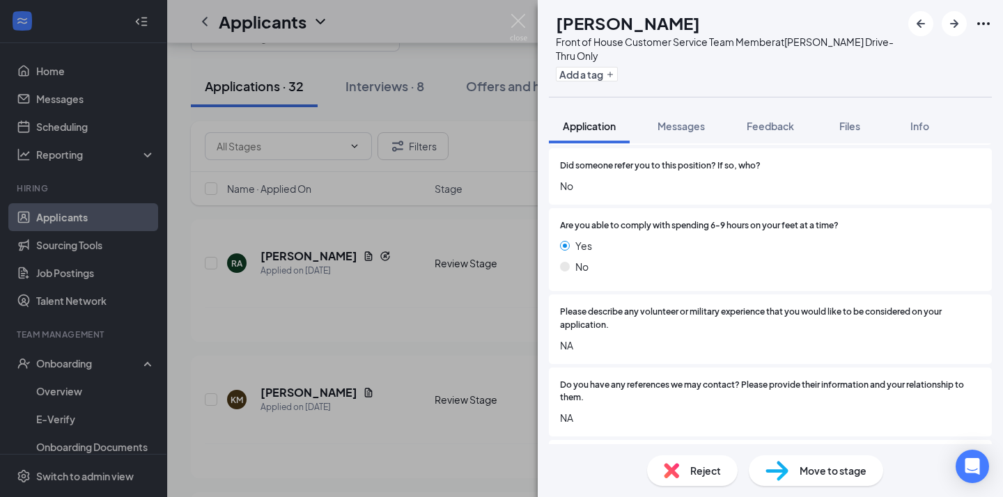
scroll to position [907, 0]
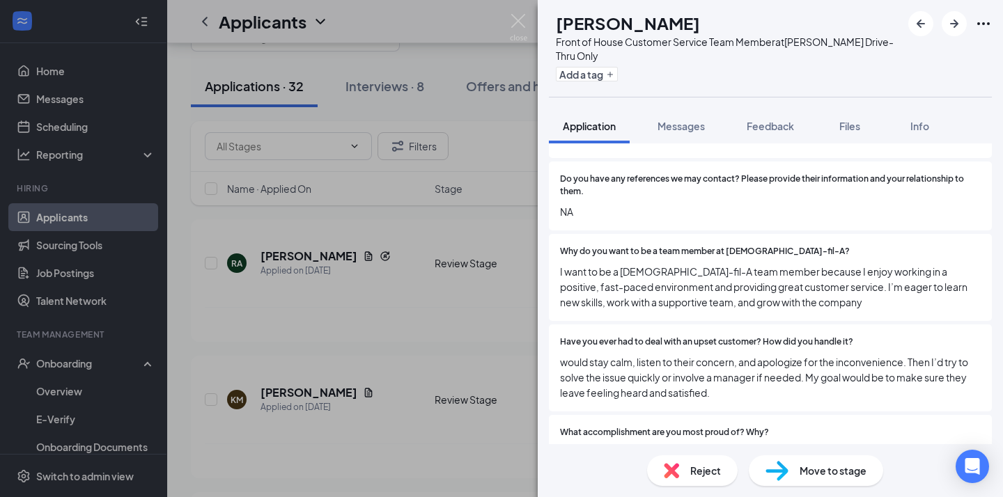
click at [688, 463] on div "Reject" at bounding box center [692, 470] width 91 height 31
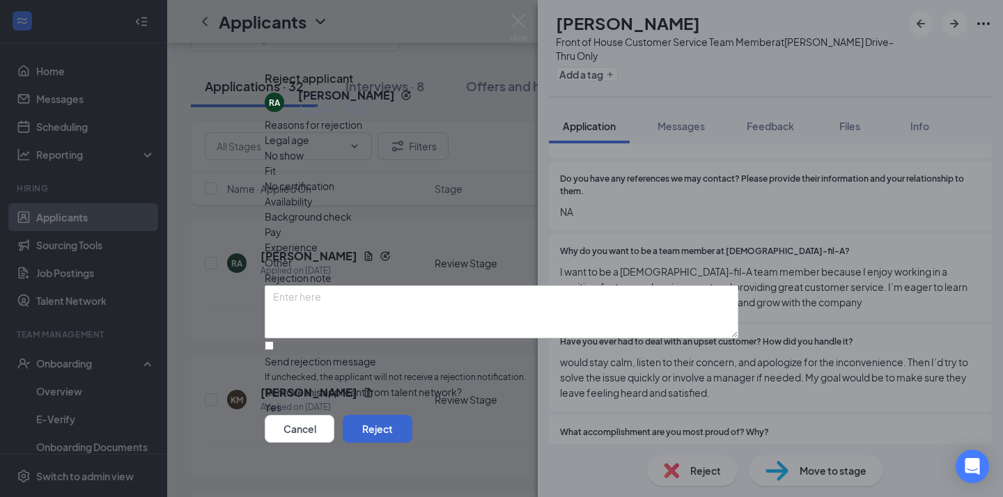
click at [412, 434] on button "Reject" at bounding box center [378, 429] width 70 height 28
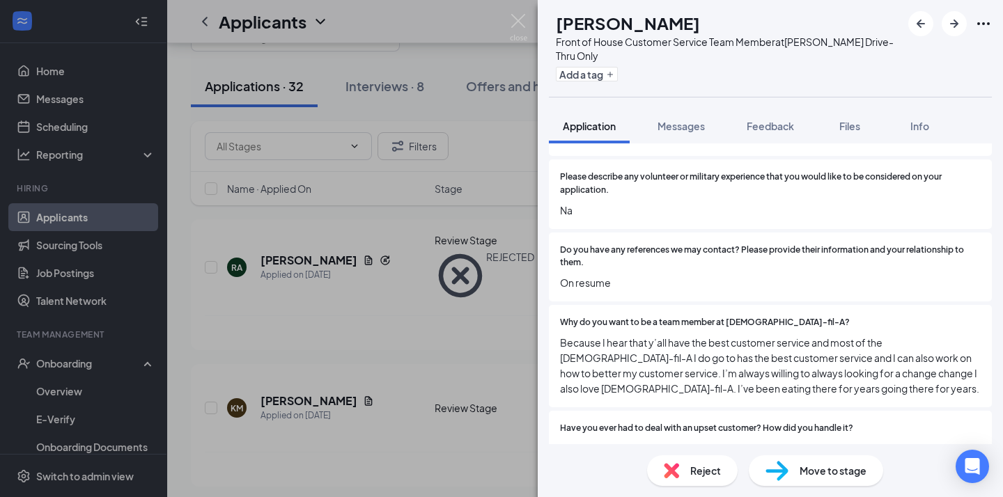
scroll to position [840, 0]
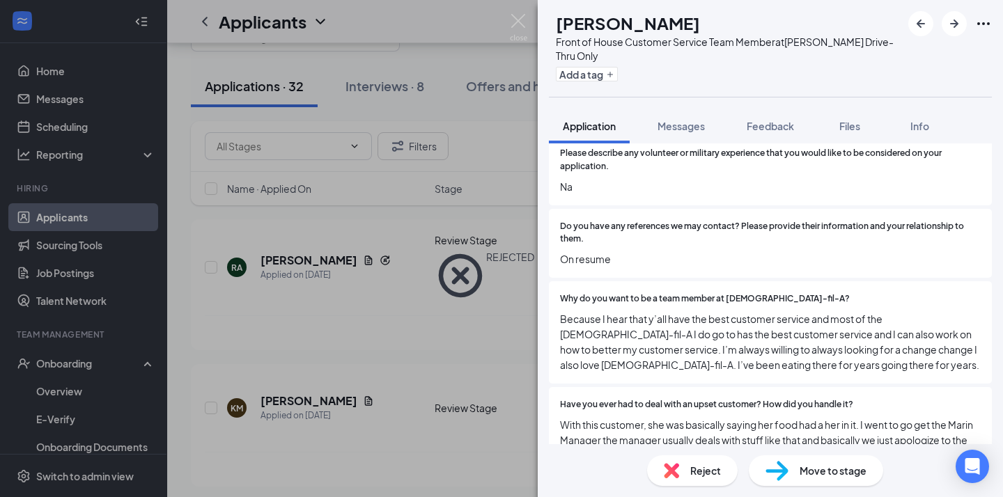
click at [673, 458] on div "Reject" at bounding box center [692, 470] width 91 height 31
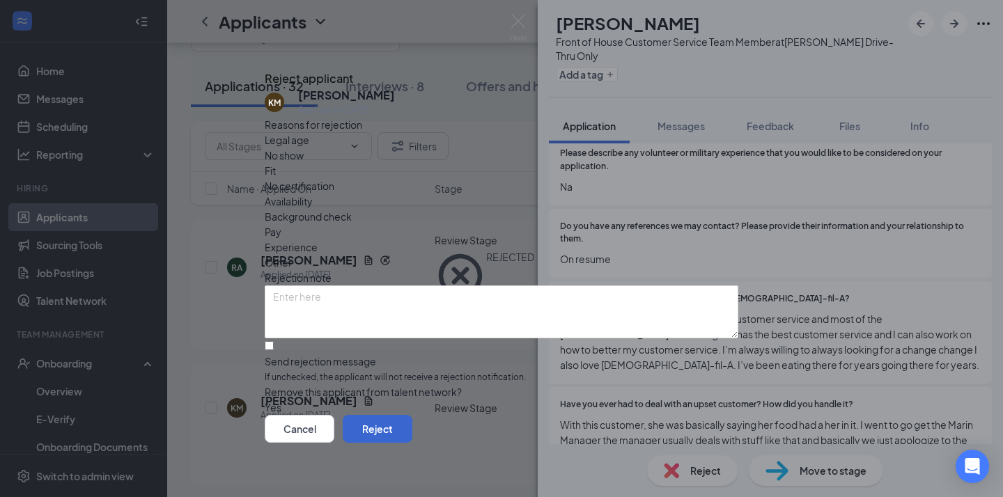
click at [412, 425] on button "Reject" at bounding box center [378, 429] width 70 height 28
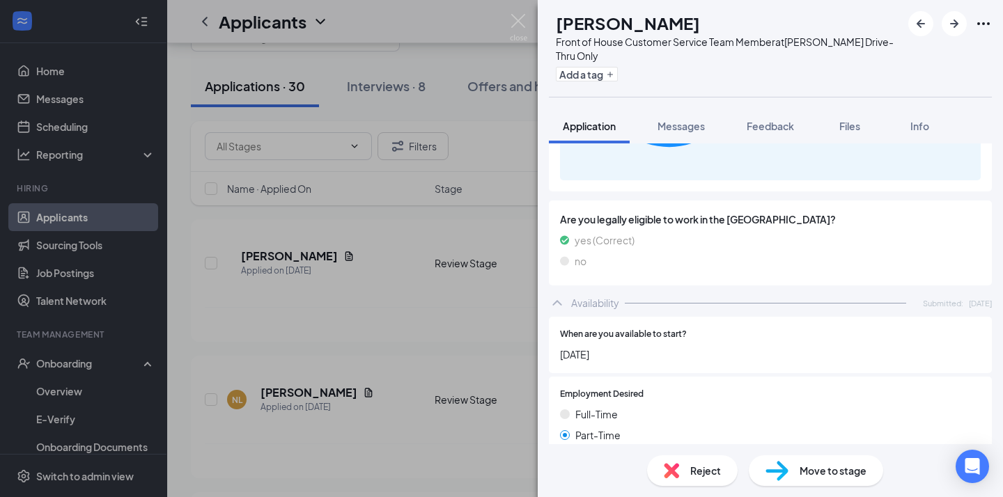
scroll to position [1936, 0]
click at [685, 469] on div "Reject" at bounding box center [692, 470] width 91 height 31
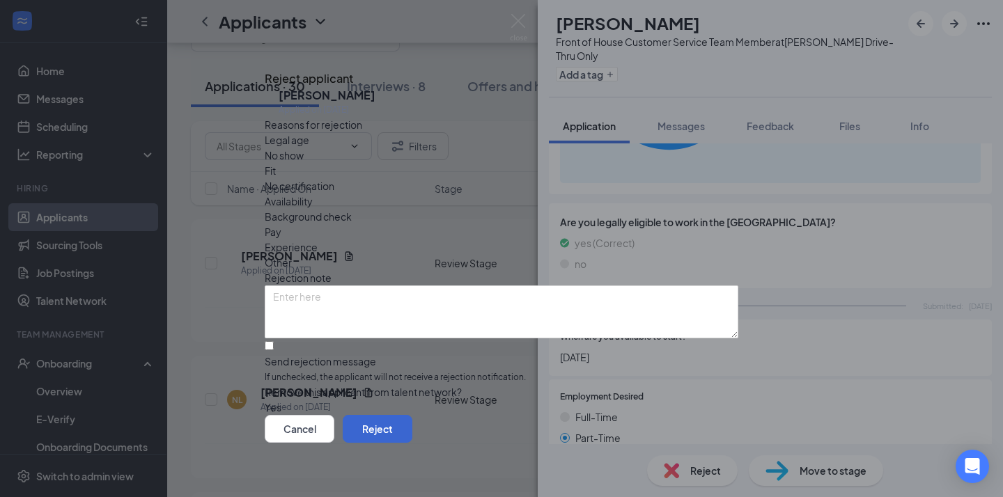
click at [412, 442] on button "Reject" at bounding box center [378, 429] width 70 height 28
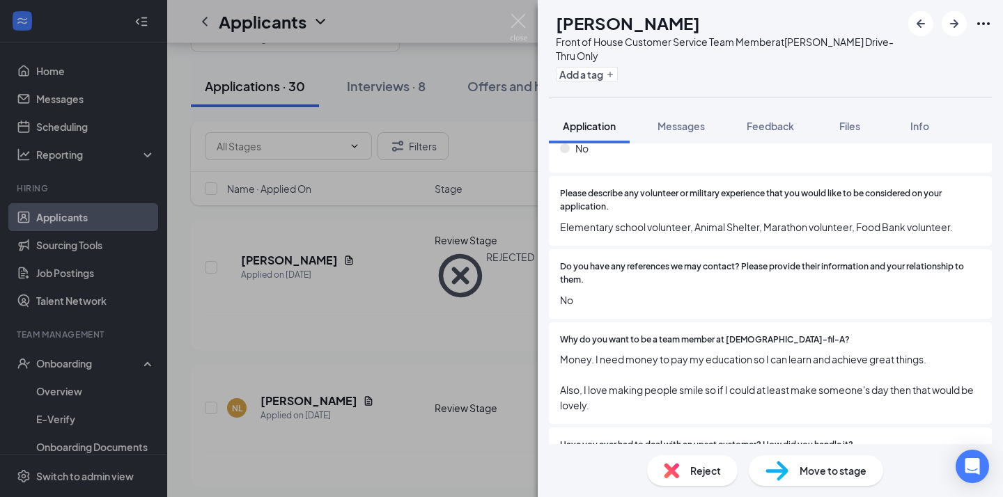
scroll to position [839, 0]
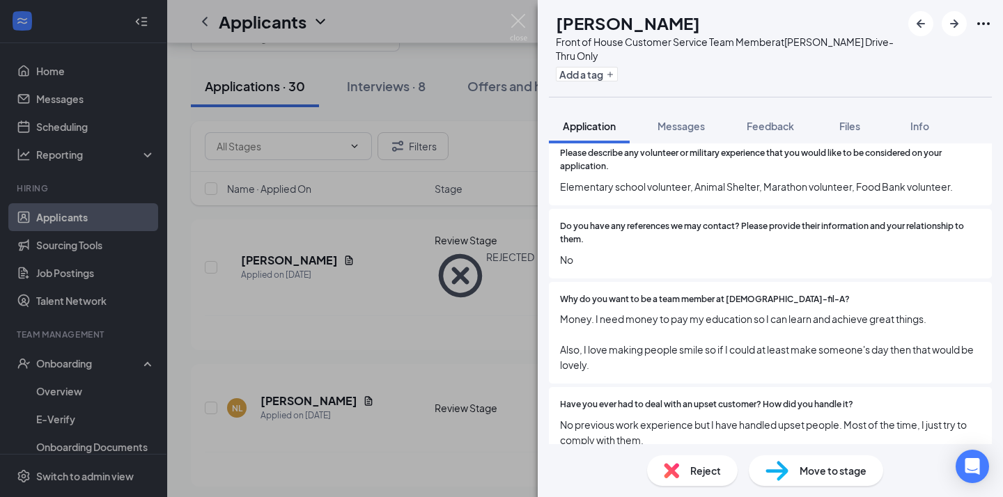
click at [703, 474] on span "Reject" at bounding box center [705, 470] width 31 height 15
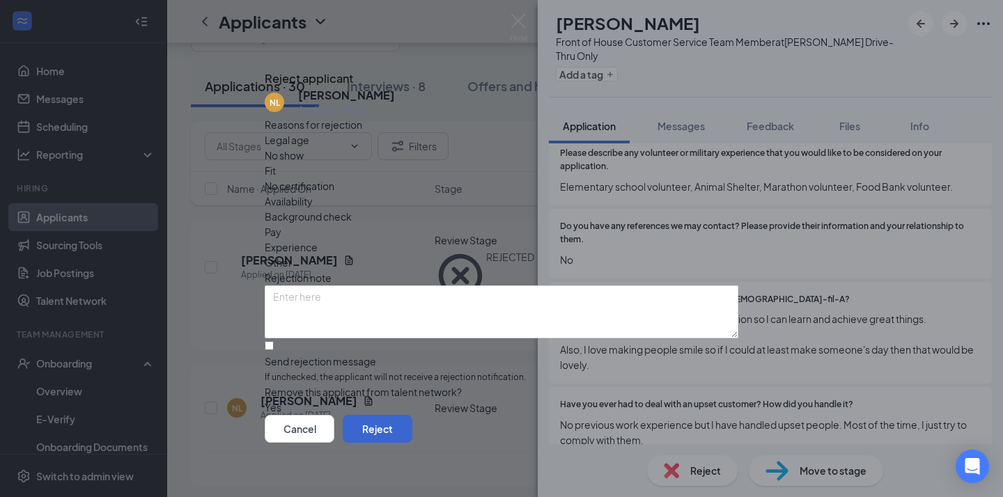
click at [412, 431] on button "Reject" at bounding box center [378, 429] width 70 height 28
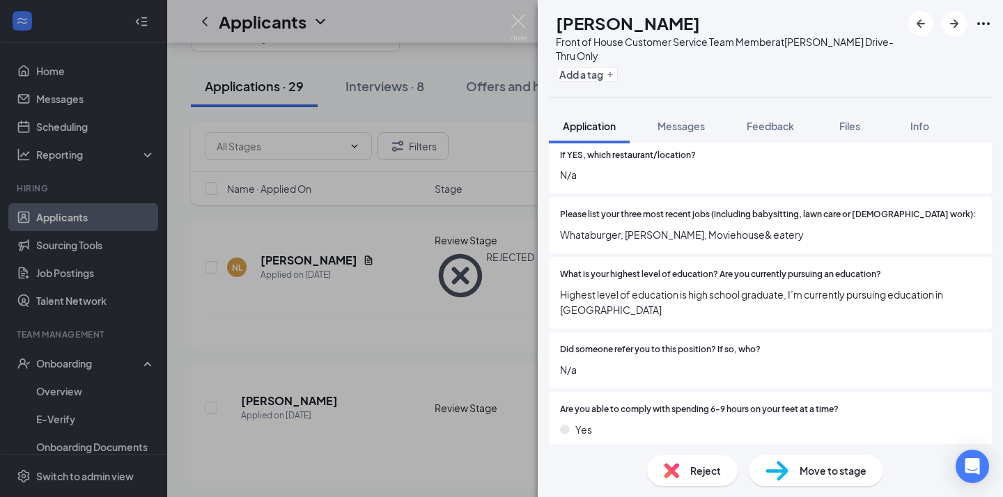
scroll to position [494, 0]
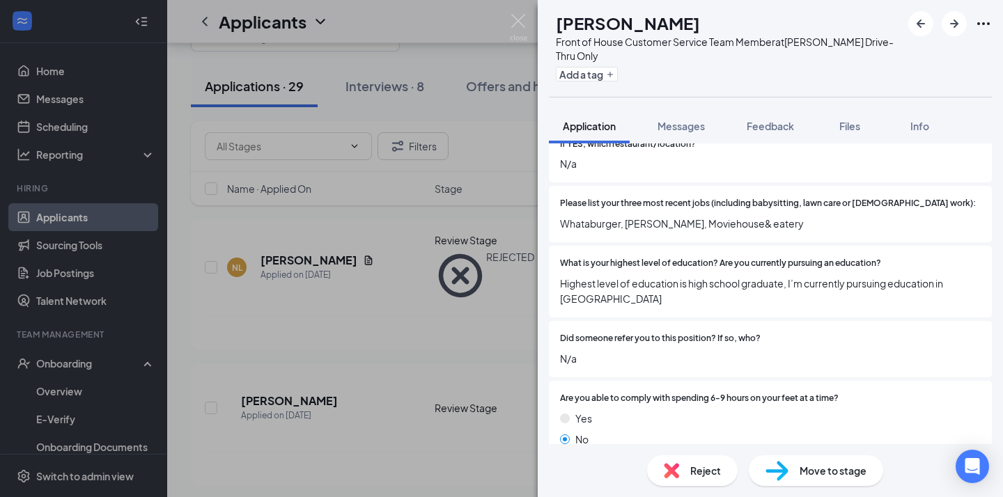
click at [690, 457] on div "Reject" at bounding box center [692, 470] width 91 height 31
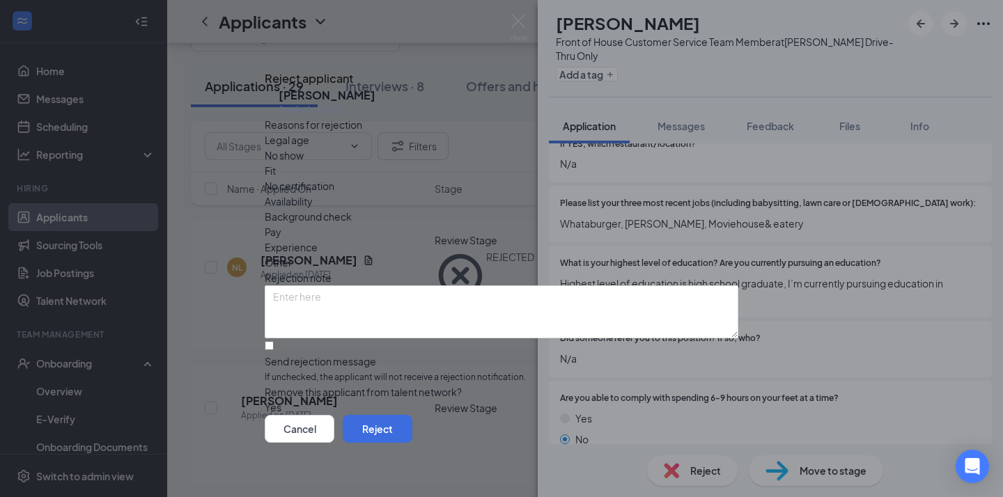
click at [694, 415] on div "Cancel Reject" at bounding box center [502, 429] width 474 height 28
click at [412, 419] on button "Reject" at bounding box center [378, 429] width 70 height 28
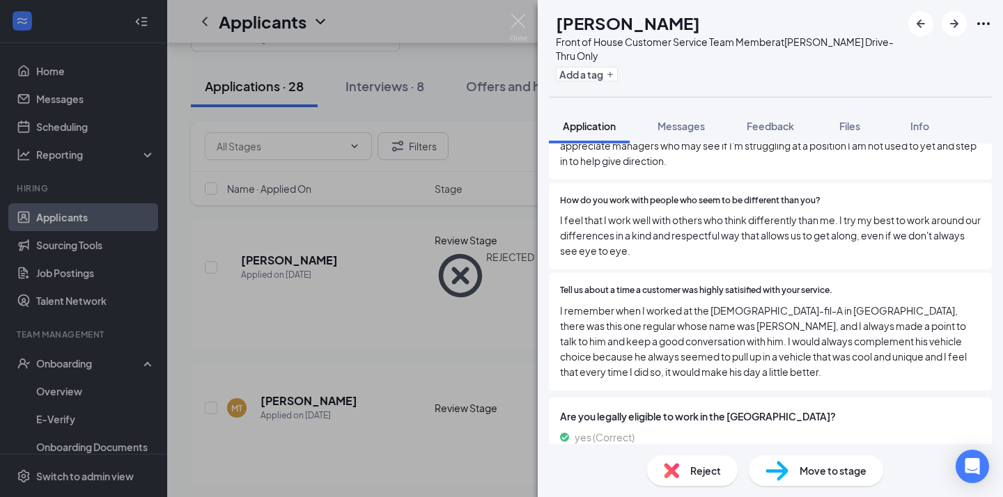
scroll to position [1386, 0]
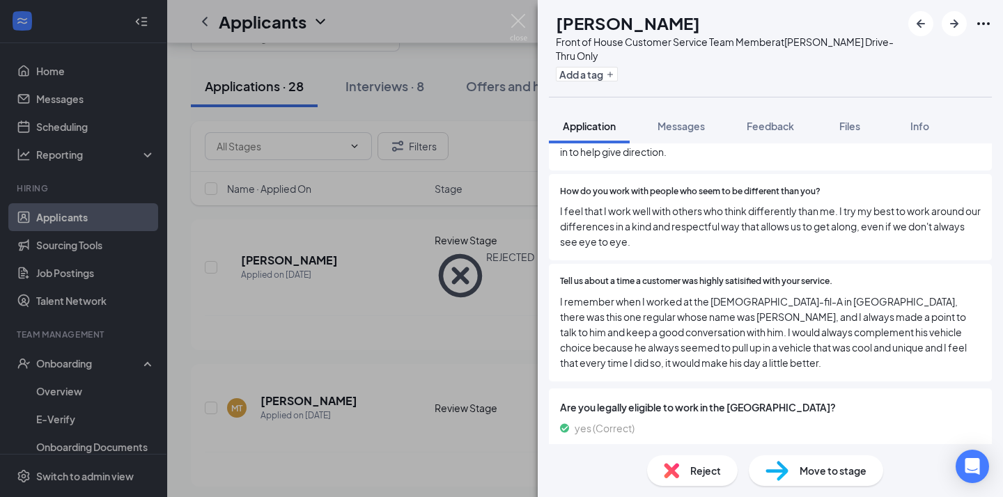
click at [802, 474] on span "Move to stage" at bounding box center [832, 470] width 67 height 15
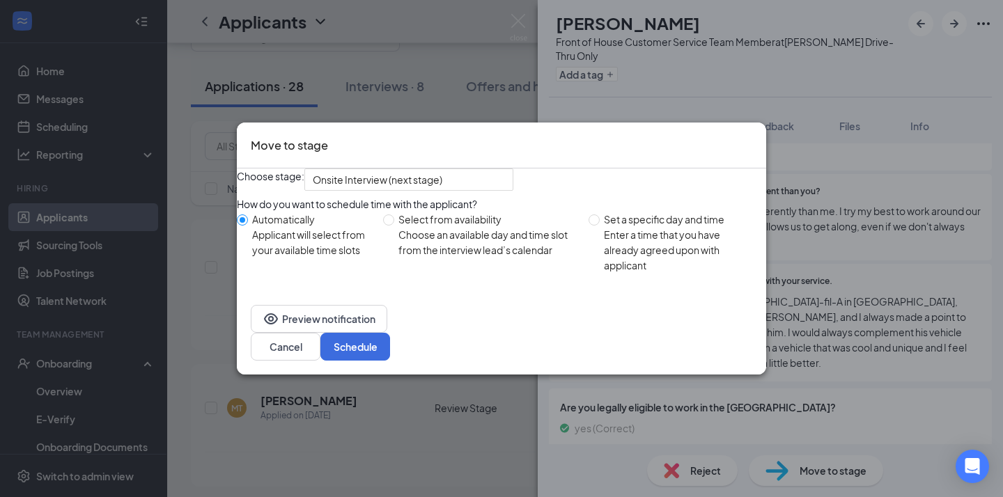
click at [457, 258] on div "Choose an available day and time slot from the interview lead’s calendar" at bounding box center [487, 242] width 179 height 31
click at [394, 226] on input "Select from availability Choose an available day and time slot from the intervi…" at bounding box center [388, 219] width 11 height 11
radio input "true"
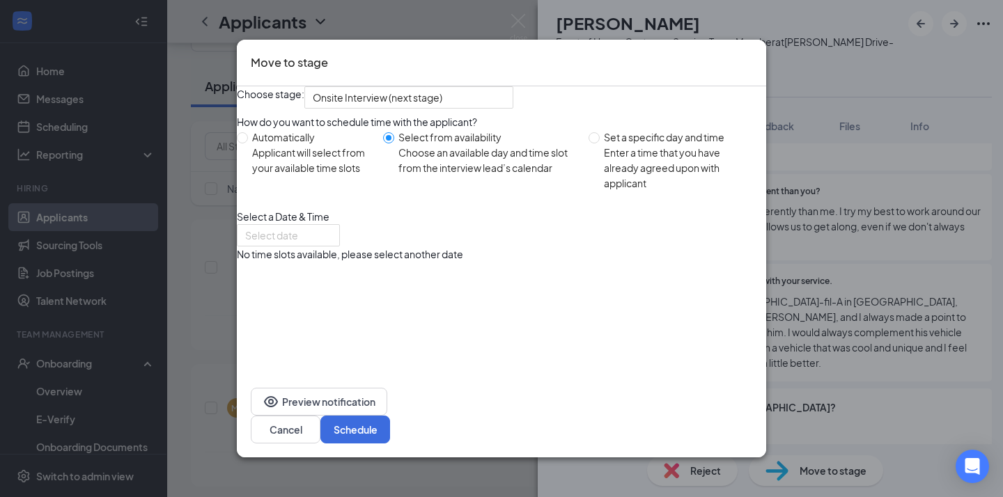
radio input "false"
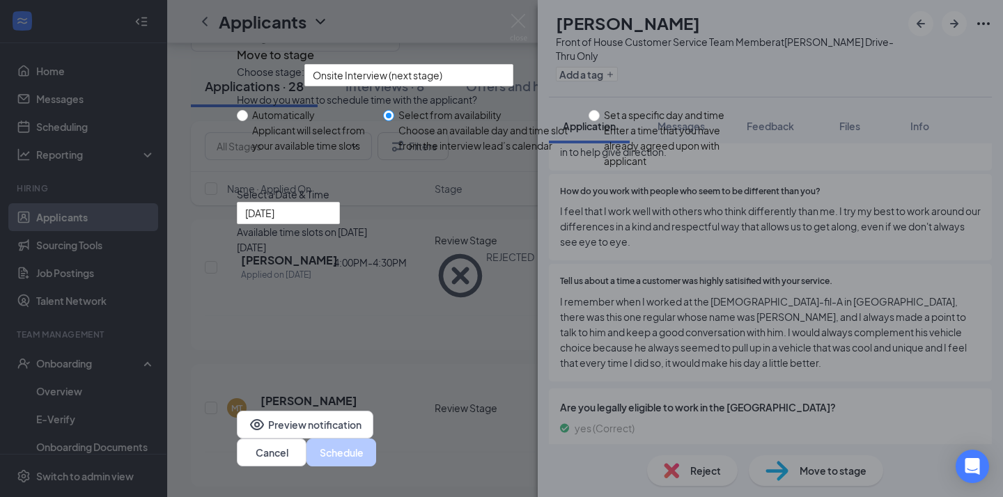
type input "[DATE]"
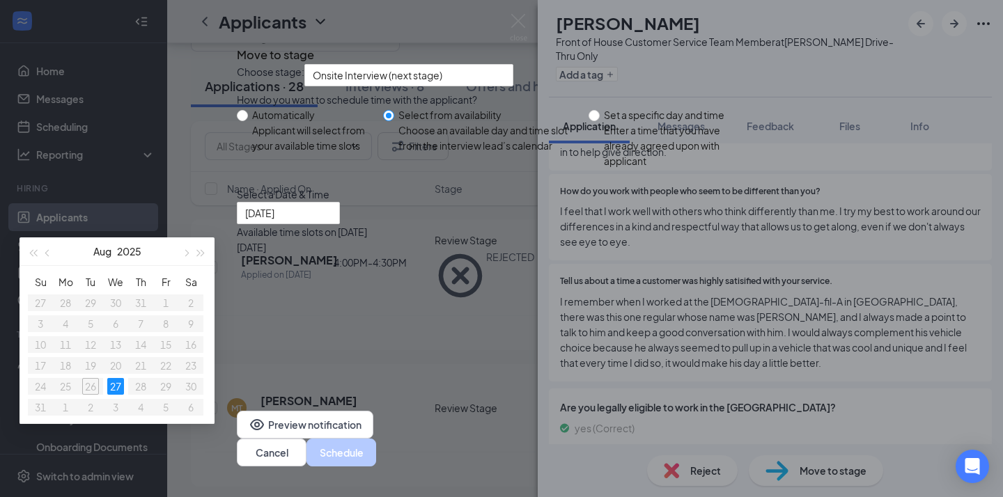
click at [203, 418] on table "Su Mo Tu We Th Fr Sa 27 28 29 30 31 1 2 3 4 5 6 7 8 9 10 11 12 13 14 15 16 17 1…" at bounding box center [115, 345] width 175 height 146
click at [503, 270] on div "4:00PM - 4:30PM" at bounding box center [370, 262] width 267 height 15
click at [376, 439] on button "Schedule" at bounding box center [341, 453] width 70 height 28
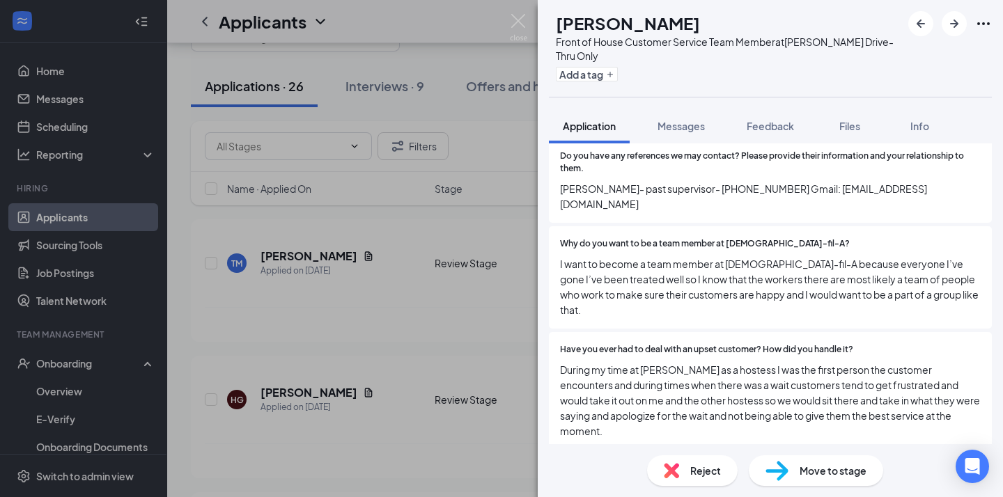
scroll to position [933, 0]
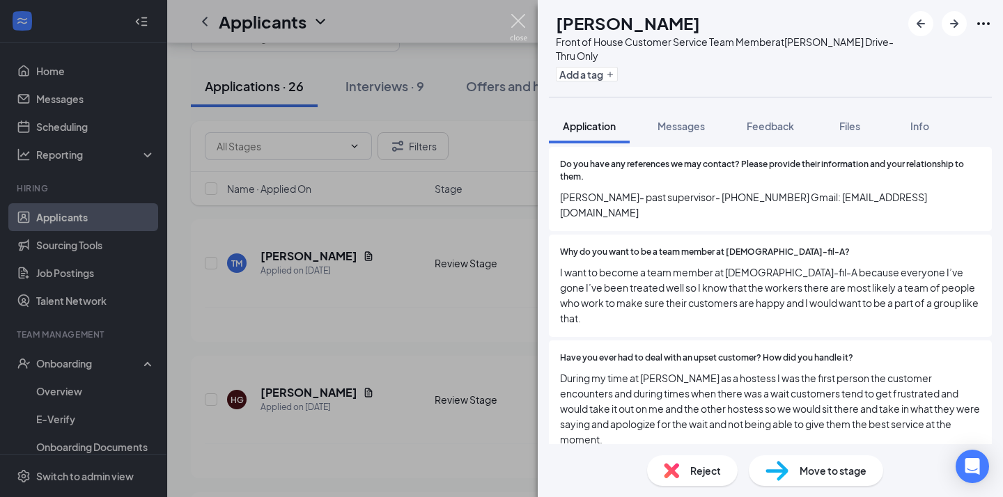
click at [519, 31] on img at bounding box center [518, 27] width 17 height 27
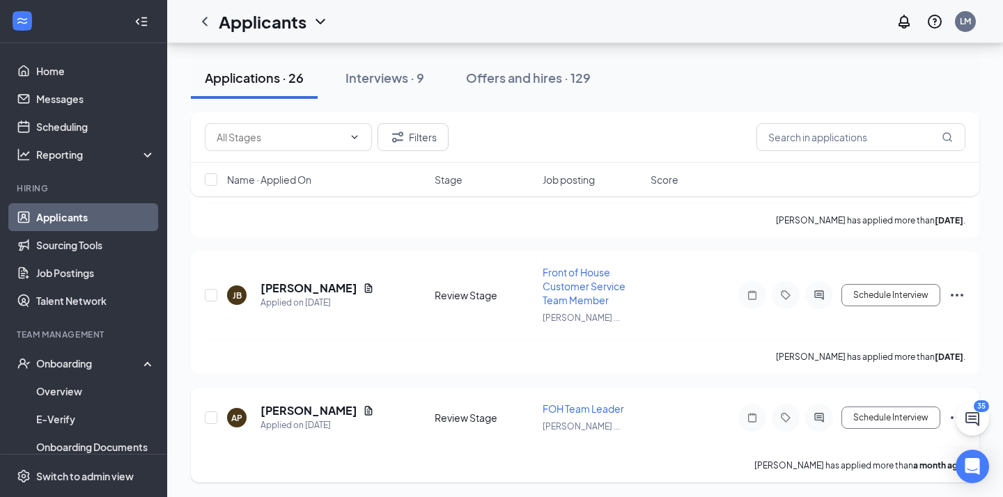
scroll to position [3216, 0]
click at [303, 413] on h5 "[PERSON_NAME]" at bounding box center [308, 411] width 97 height 15
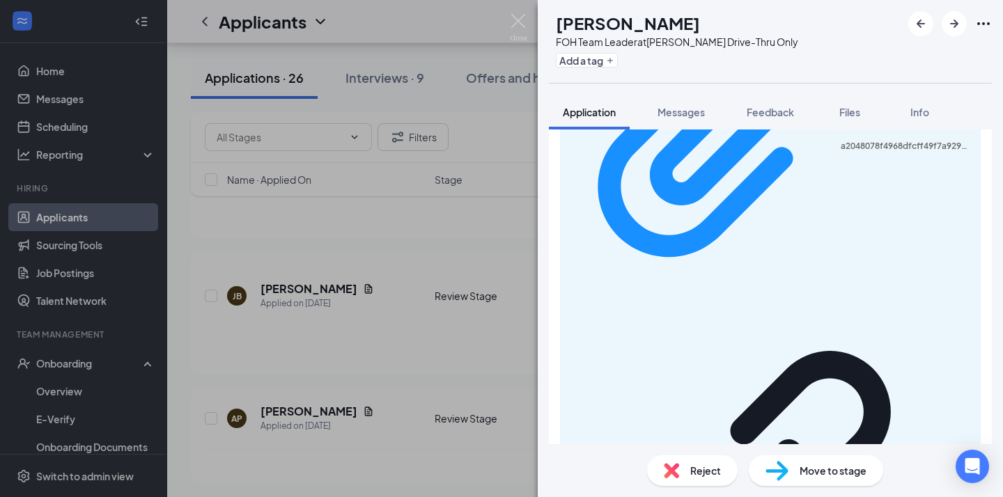
scroll to position [1723, 0]
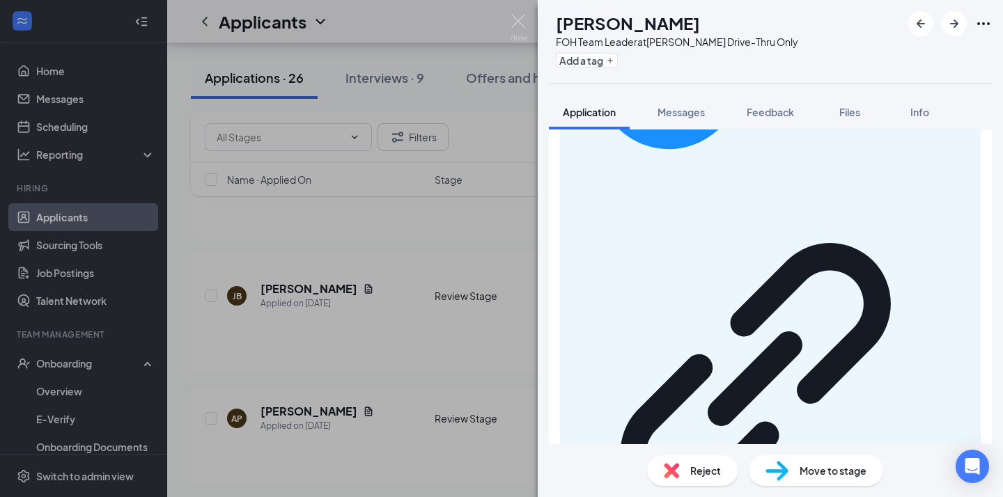
click at [696, 471] on span "Reject" at bounding box center [705, 470] width 31 height 15
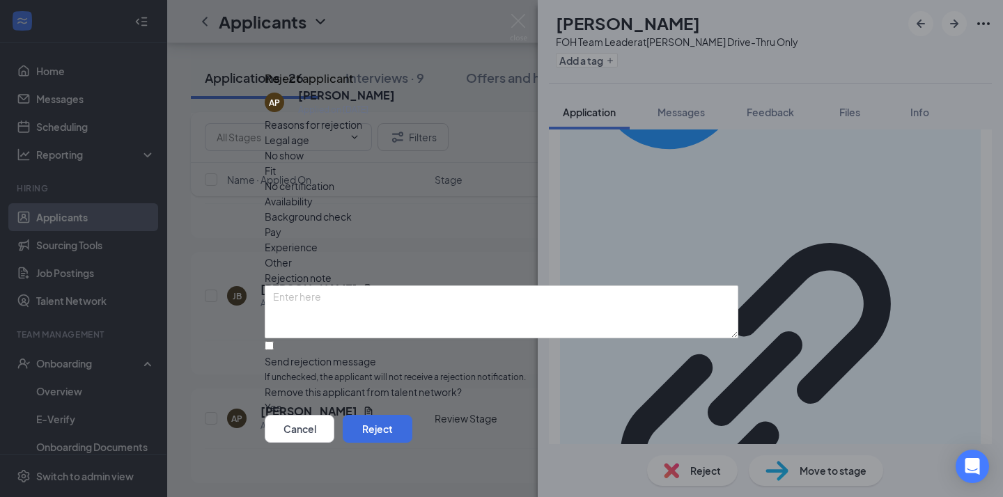
click at [675, 415] on div "Cancel Reject" at bounding box center [502, 429] width 474 height 28
click at [412, 417] on button "Reject" at bounding box center [378, 429] width 70 height 28
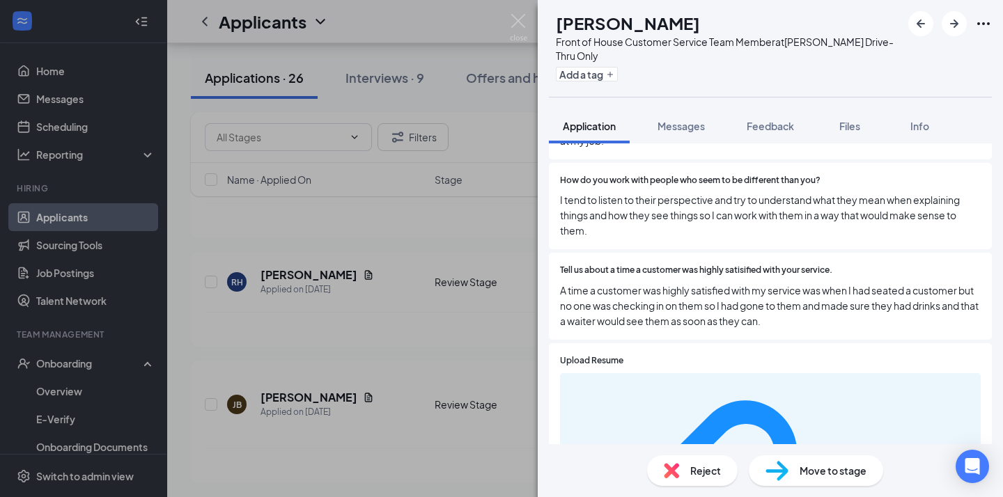
scroll to position [1381, 0]
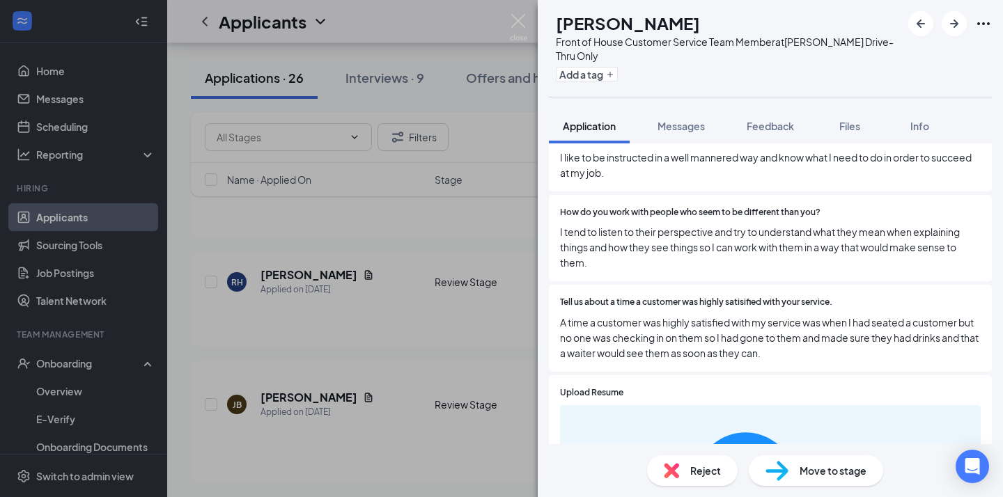
click at [706, 479] on div "Reject" at bounding box center [692, 470] width 91 height 31
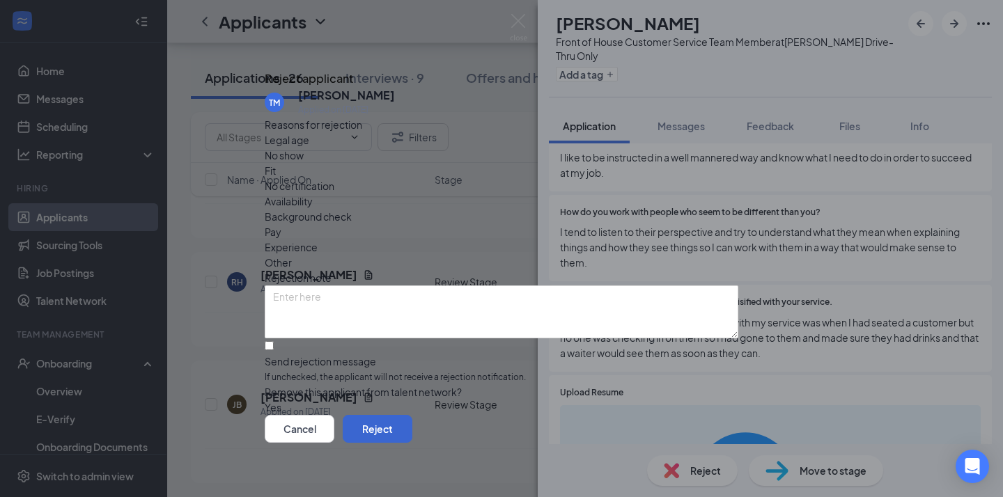
click at [412, 432] on button "Reject" at bounding box center [378, 429] width 70 height 28
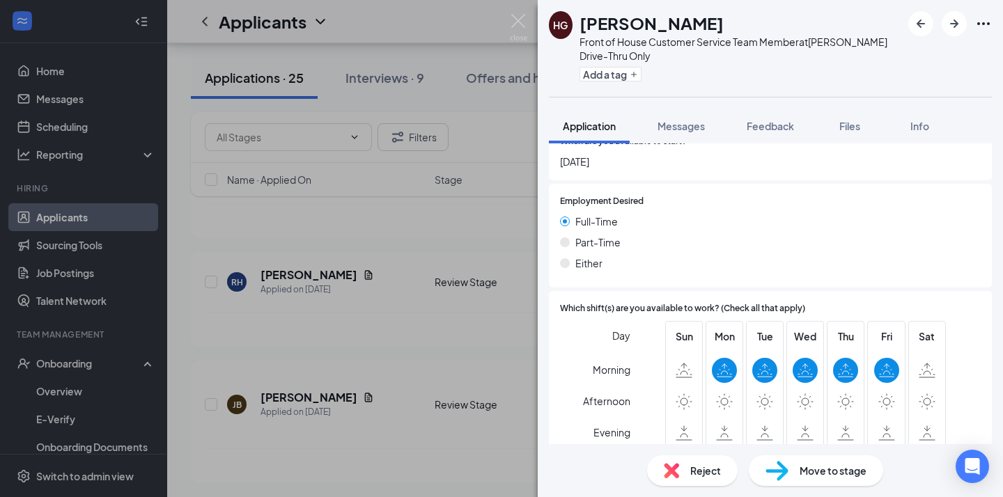
scroll to position [1794, 0]
click at [702, 475] on span "Reject" at bounding box center [705, 470] width 31 height 15
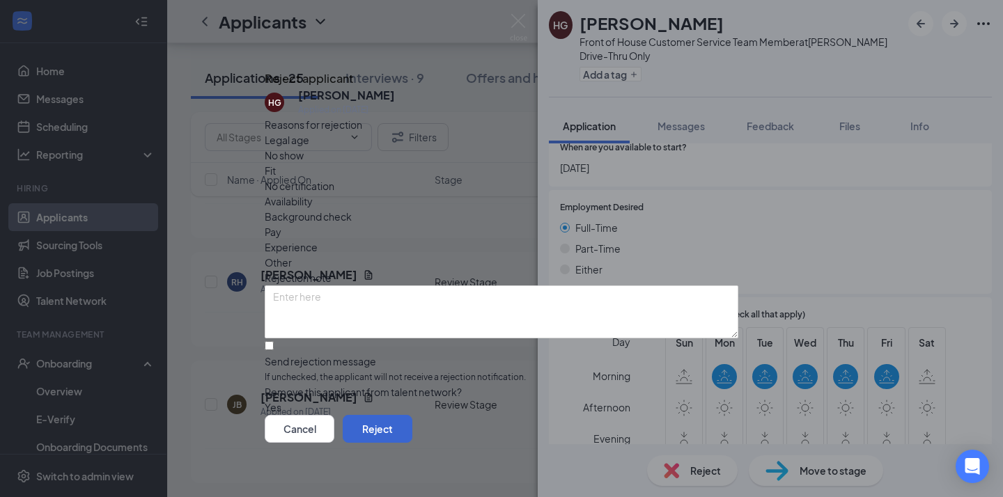
click at [412, 425] on button "Reject" at bounding box center [378, 429] width 70 height 28
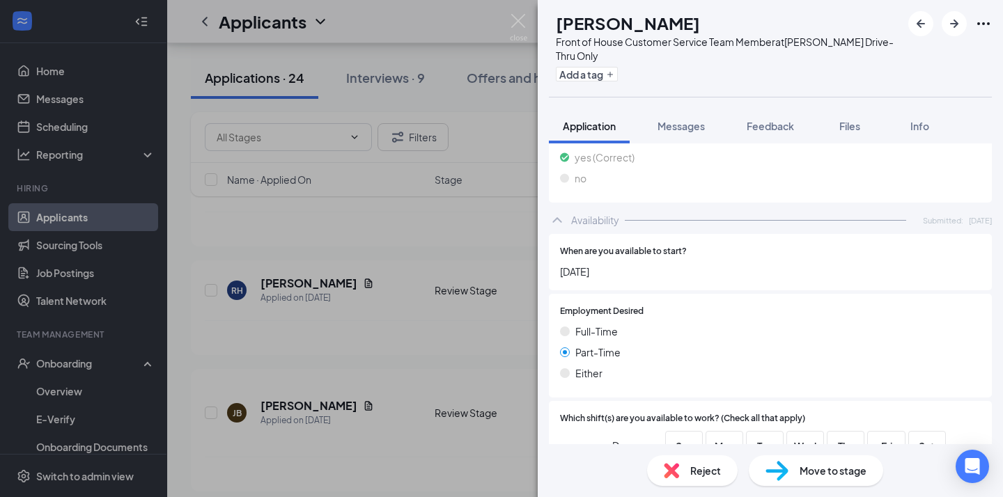
scroll to position [2314, 0]
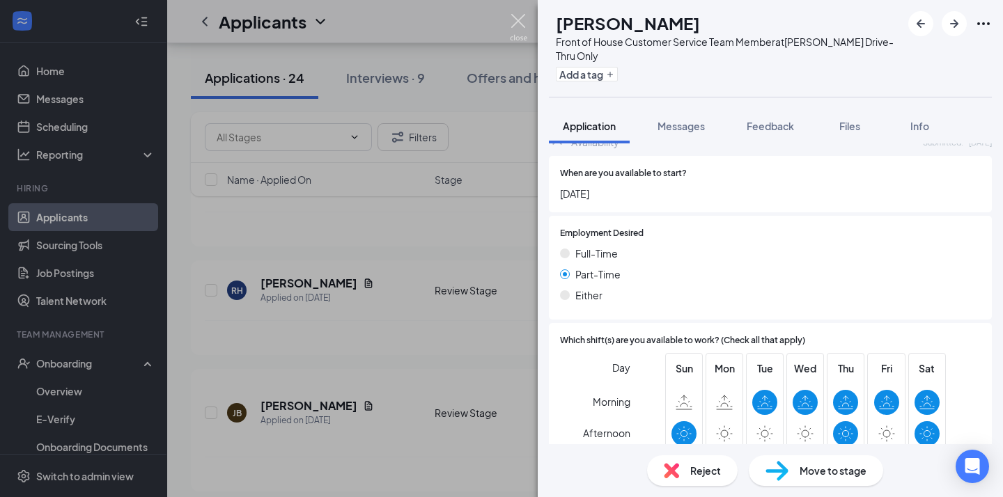
click at [511, 23] on img at bounding box center [518, 27] width 17 height 27
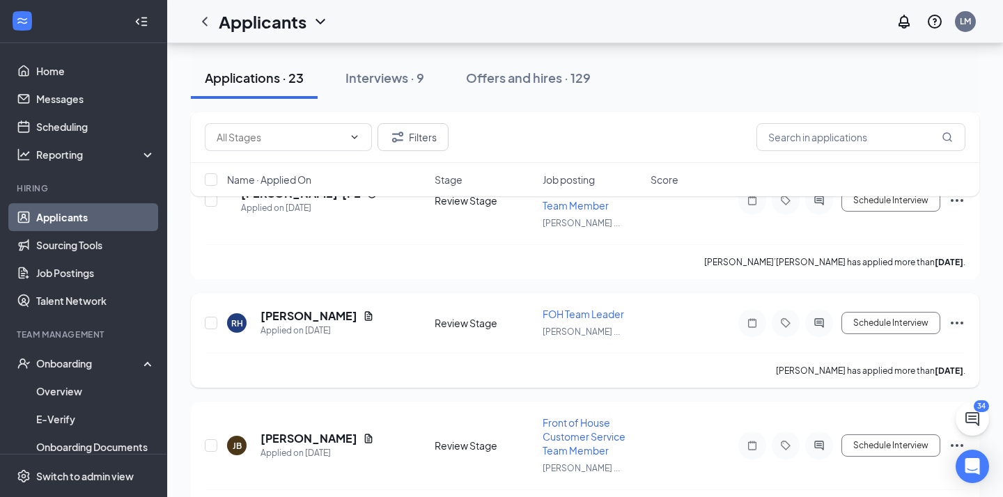
scroll to position [2792, 0]
click at [338, 317] on h5 "[PERSON_NAME]" at bounding box center [308, 317] width 97 height 15
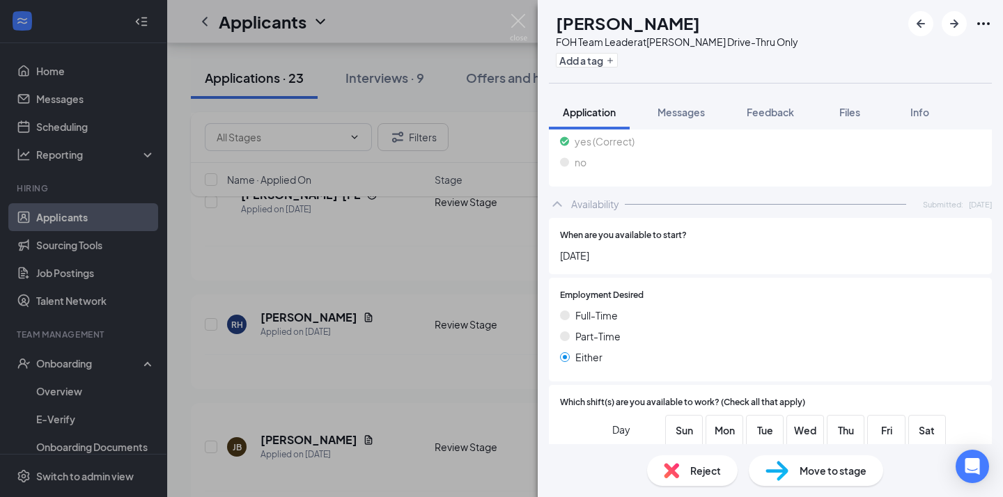
scroll to position [1862, 0]
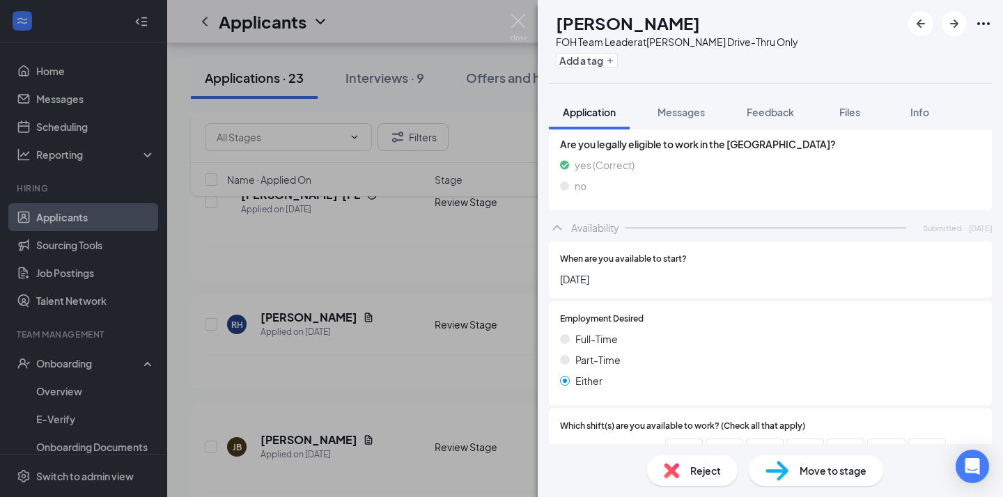
click at [688, 478] on div "Reject" at bounding box center [692, 470] width 91 height 31
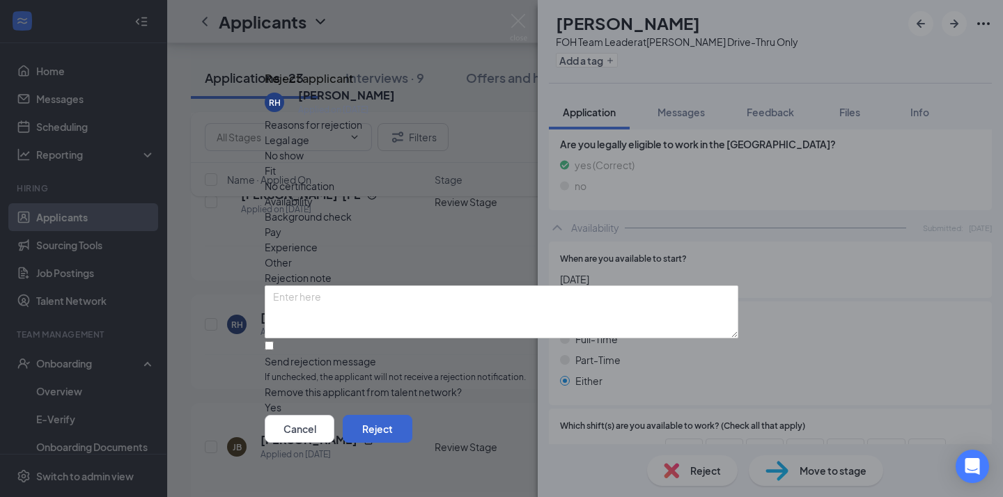
click at [412, 432] on button "Reject" at bounding box center [378, 429] width 70 height 28
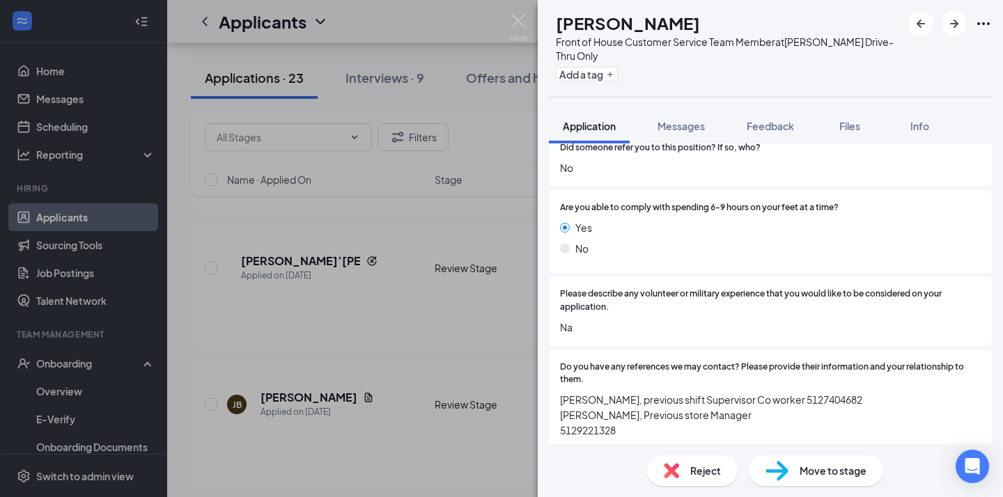
scroll to position [827, 0]
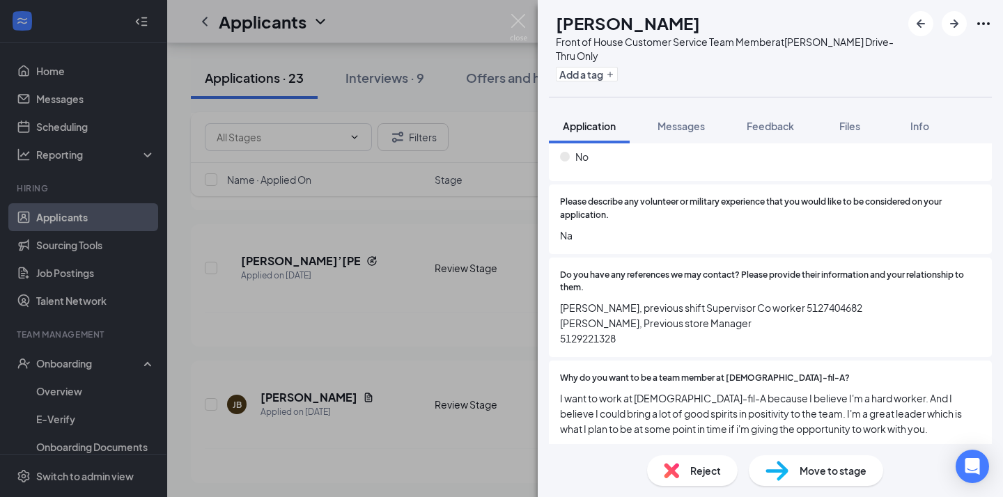
click at [698, 455] on div "Reject Move to stage" at bounding box center [770, 470] width 465 height 53
click at [696, 459] on div "Reject" at bounding box center [692, 470] width 91 height 31
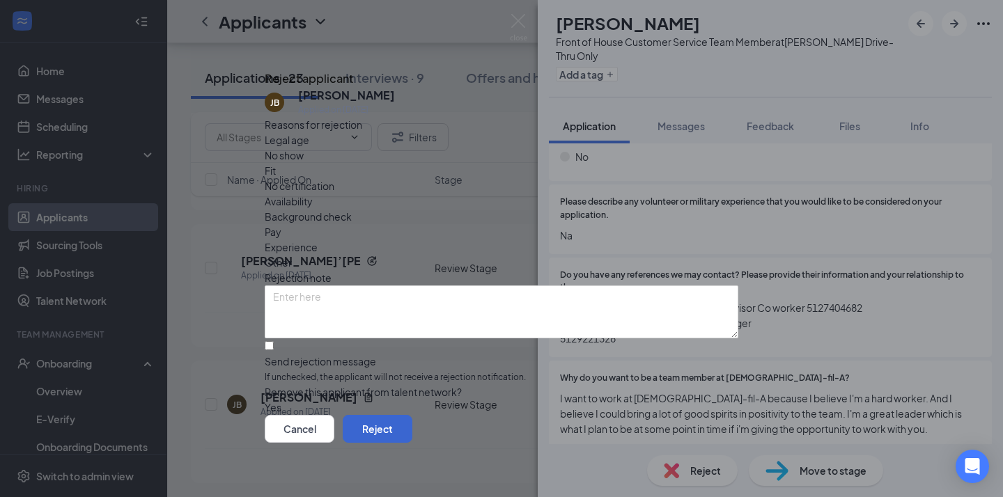
click at [412, 421] on button "Reject" at bounding box center [378, 429] width 70 height 28
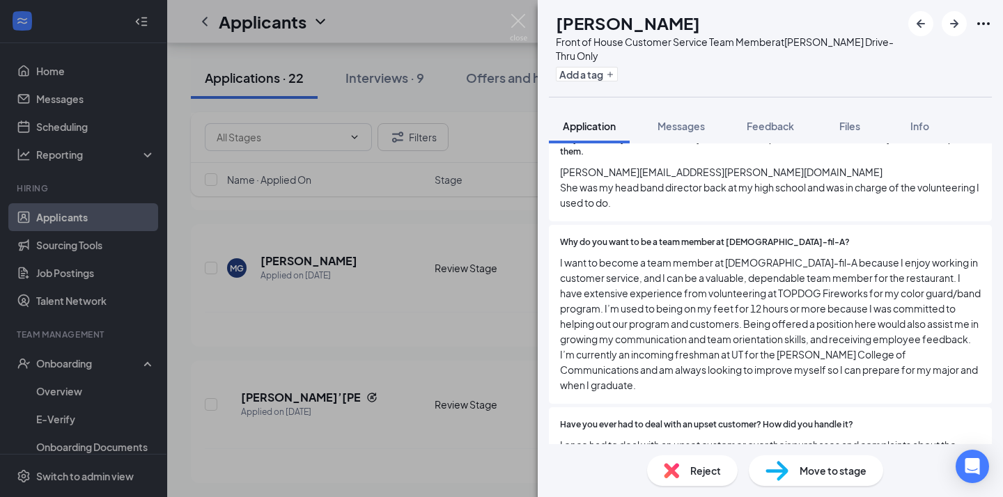
scroll to position [1170, 0]
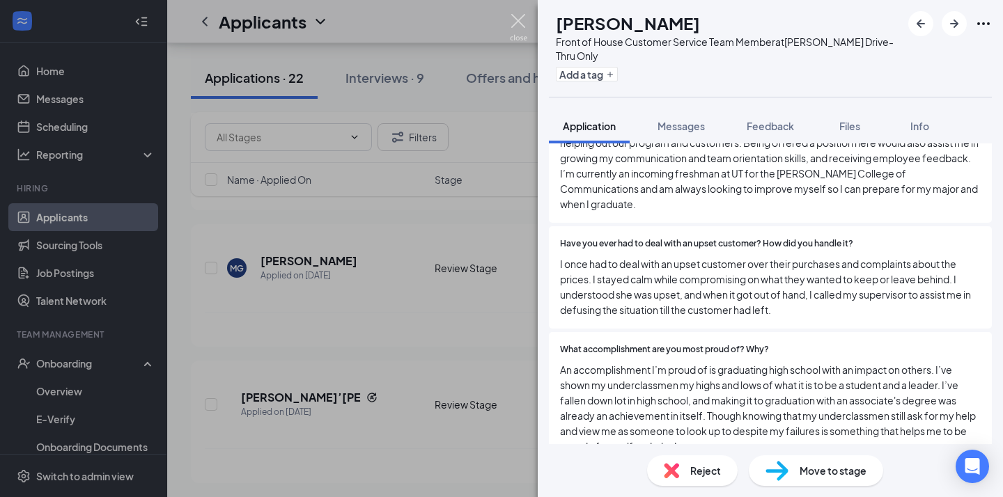
click at [510, 21] on img at bounding box center [518, 27] width 17 height 27
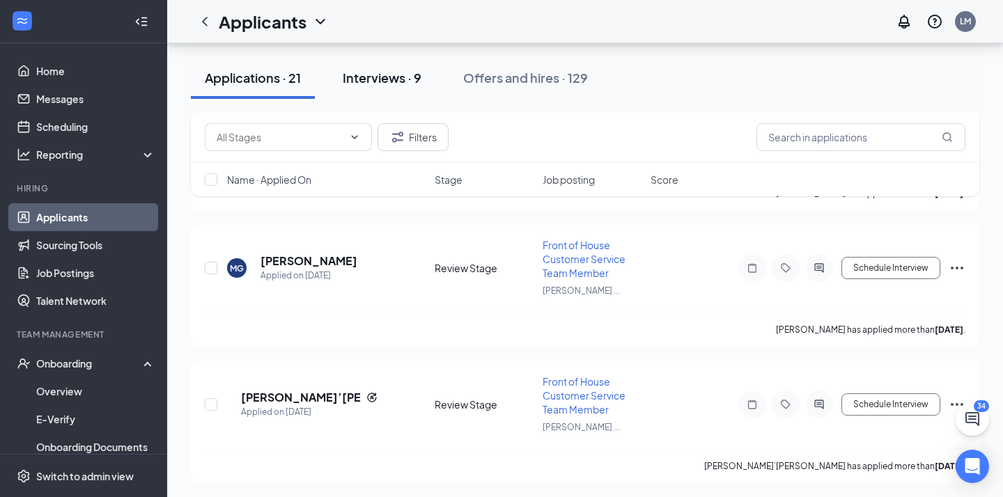
click at [385, 77] on div "Interviews · 9" at bounding box center [382, 77] width 79 height 17
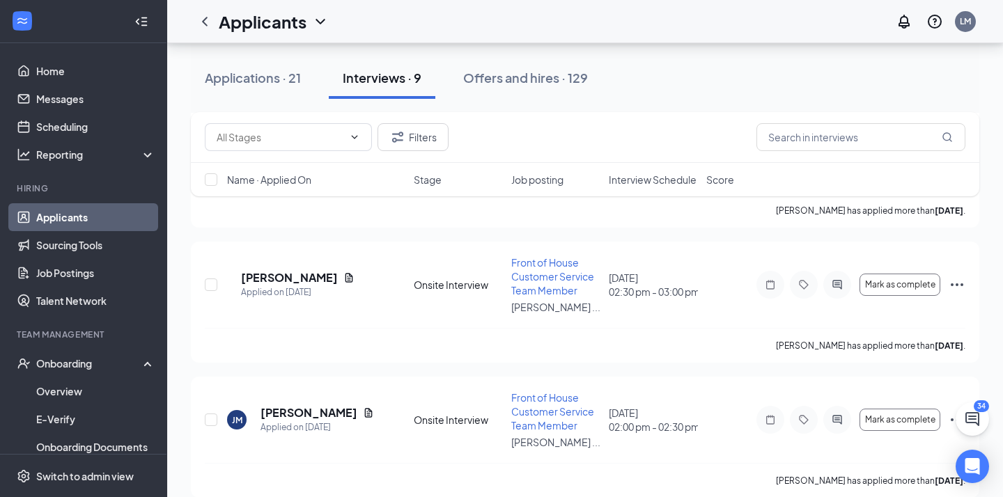
scroll to position [945, 0]
